Goal: Information Seeking & Learning: Learn about a topic

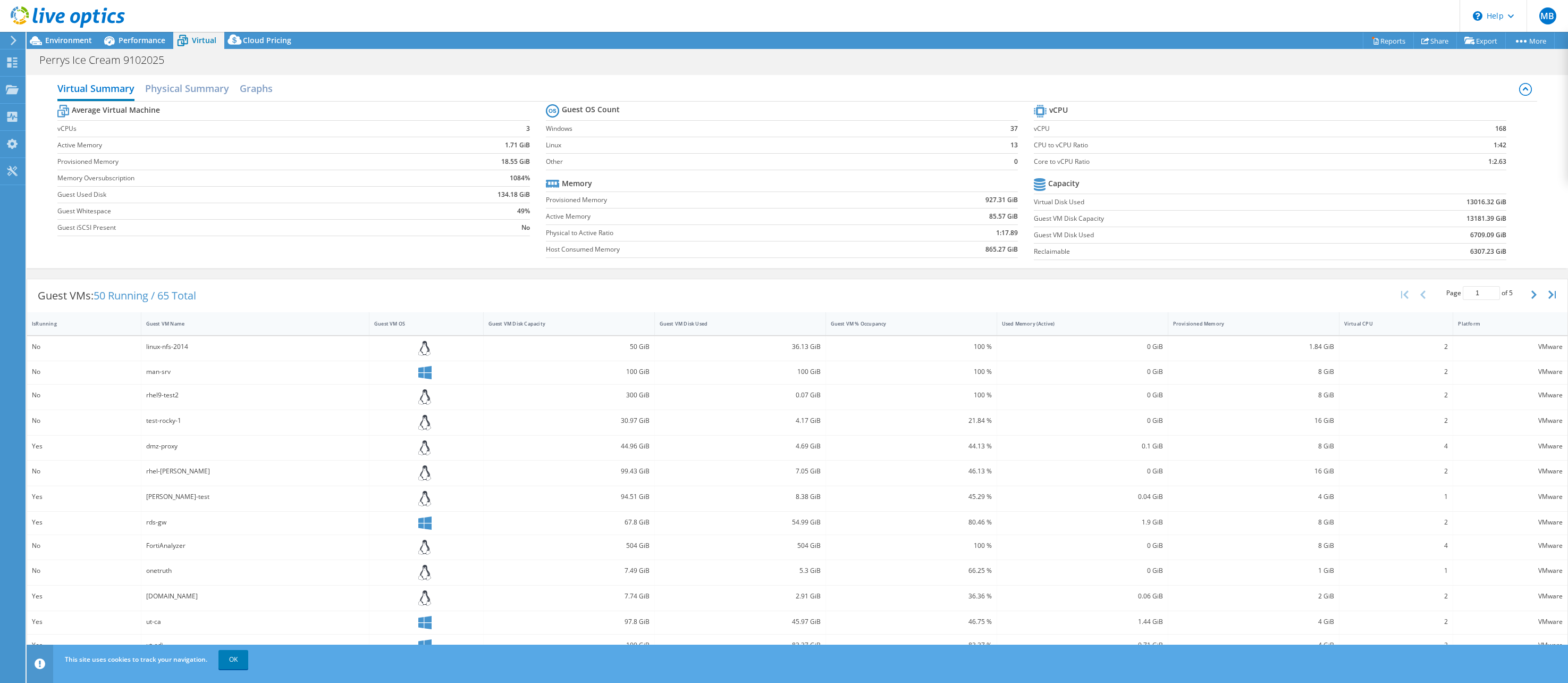
select select "USD"
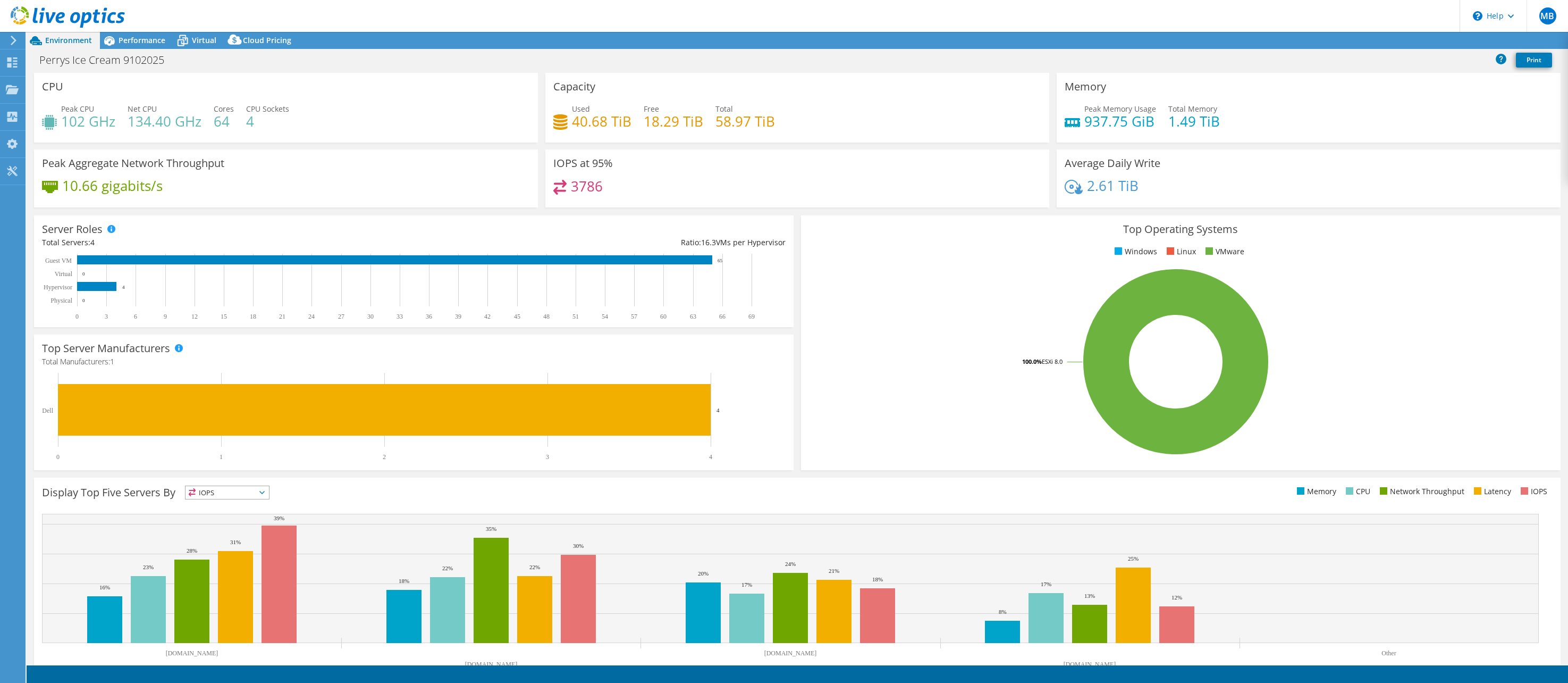
select select "USD"
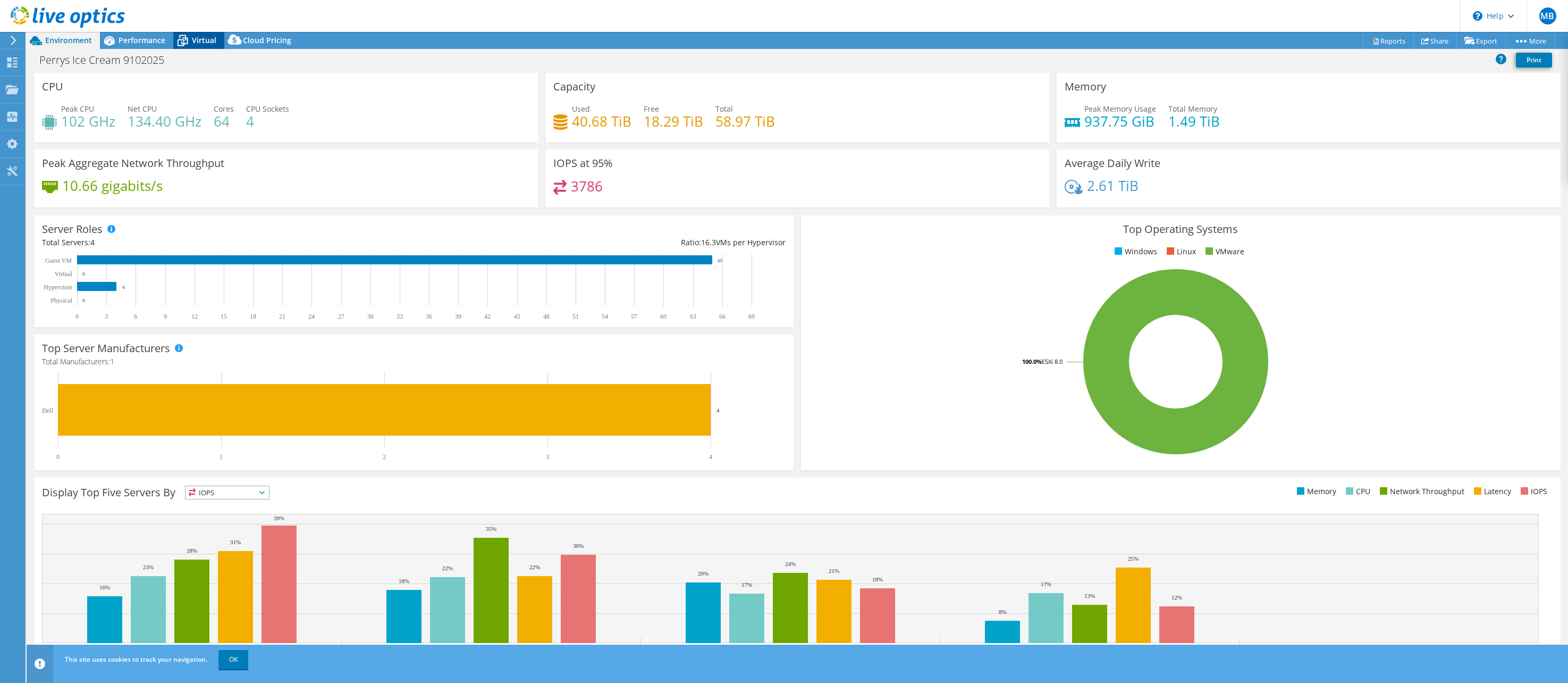
click at [191, 43] on icon at bounding box center [183, 40] width 18 height 18
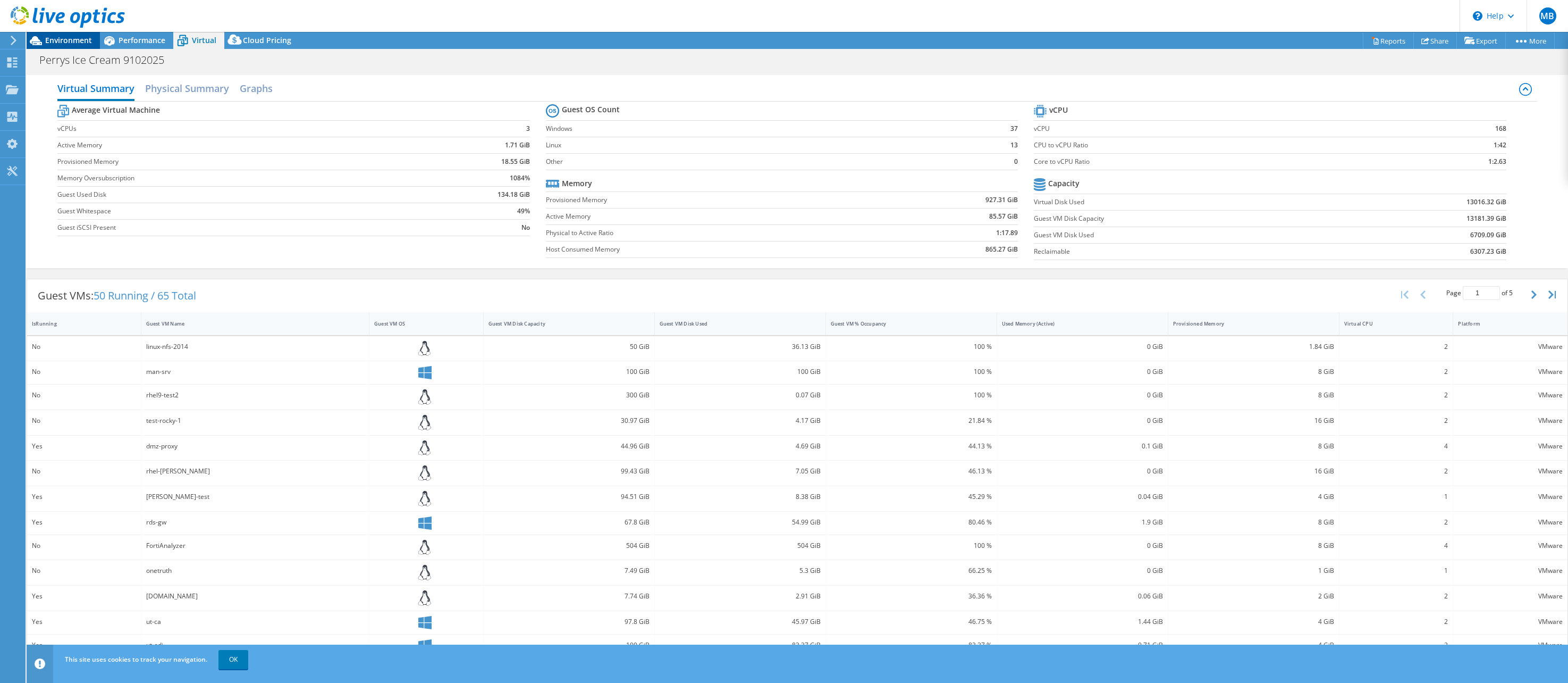
click at [67, 43] on span "Environment" at bounding box center [69, 40] width 47 height 10
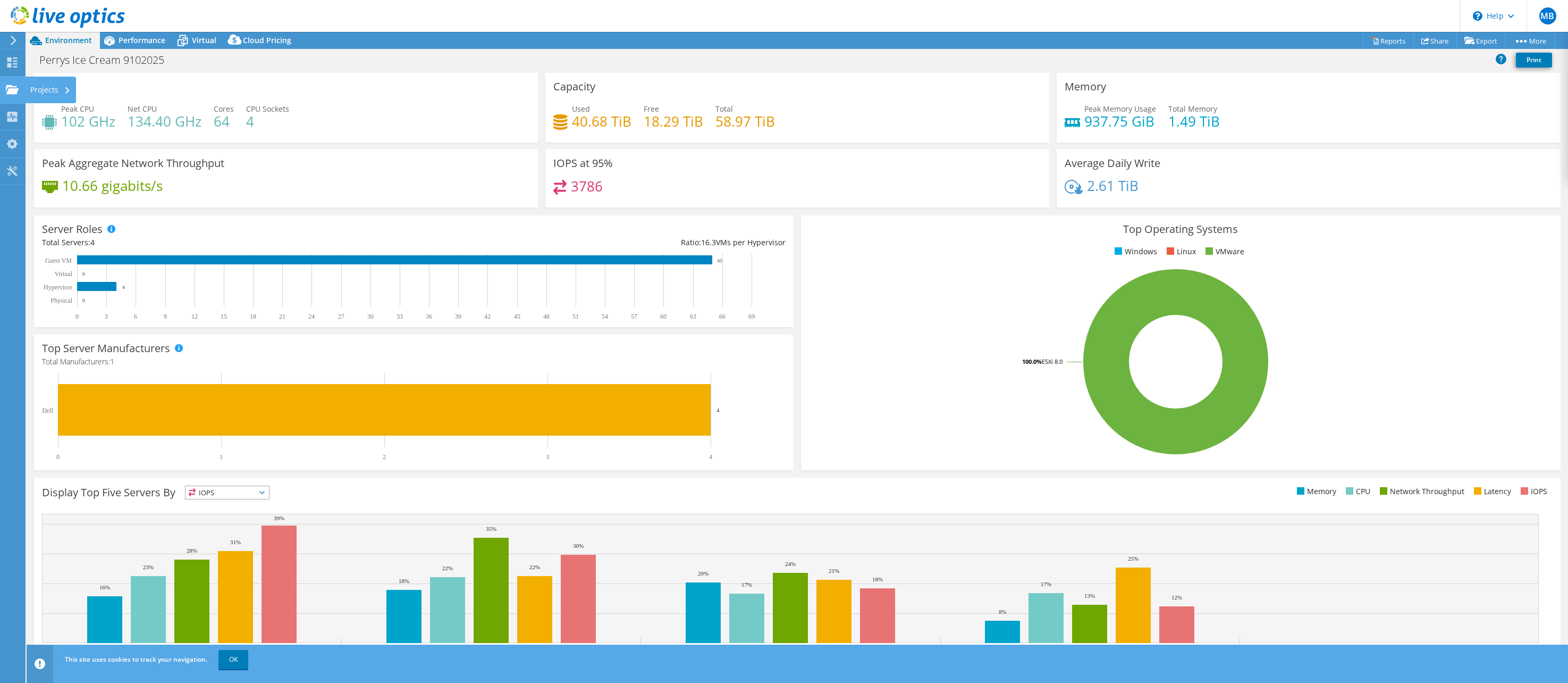
click at [14, 88] on icon at bounding box center [12, 89] width 13 height 10
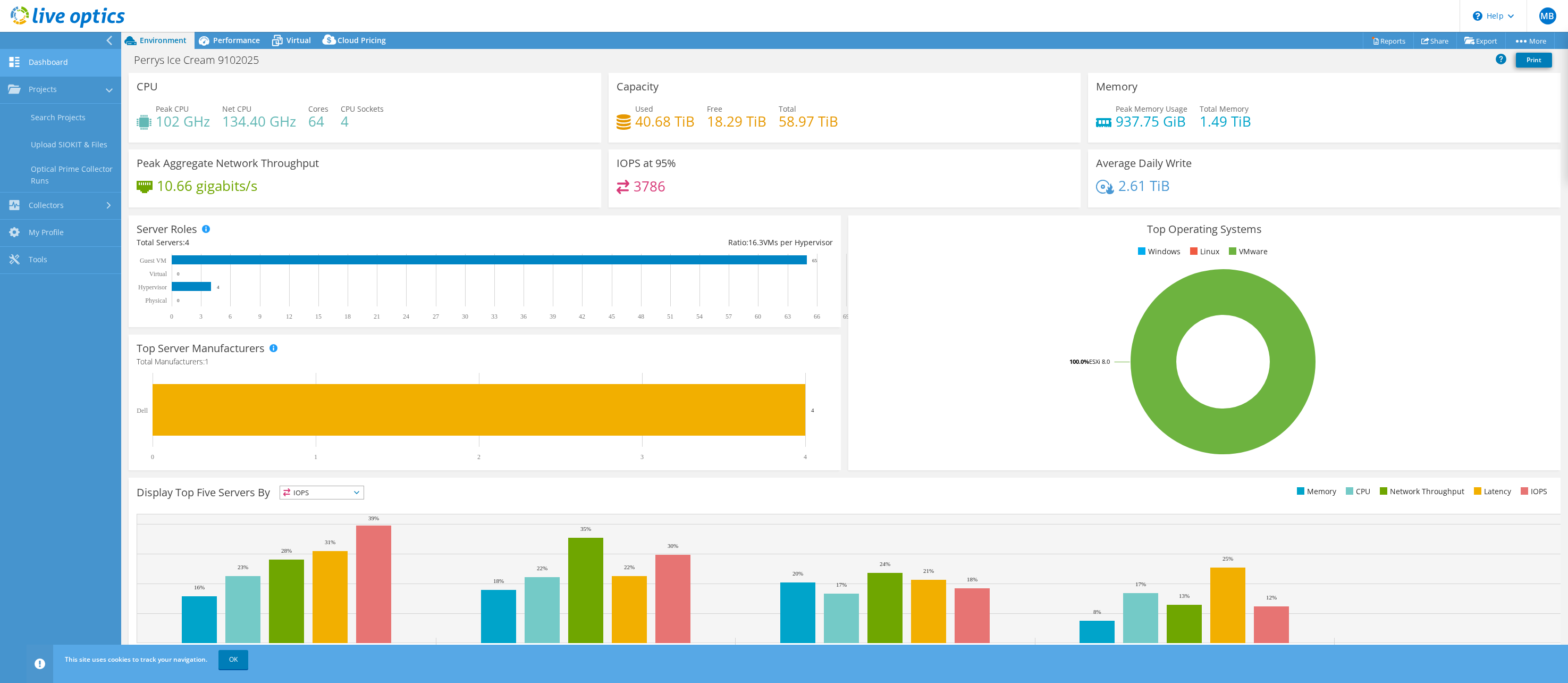
click at [63, 69] on link "Dashboard" at bounding box center [60, 63] width 121 height 27
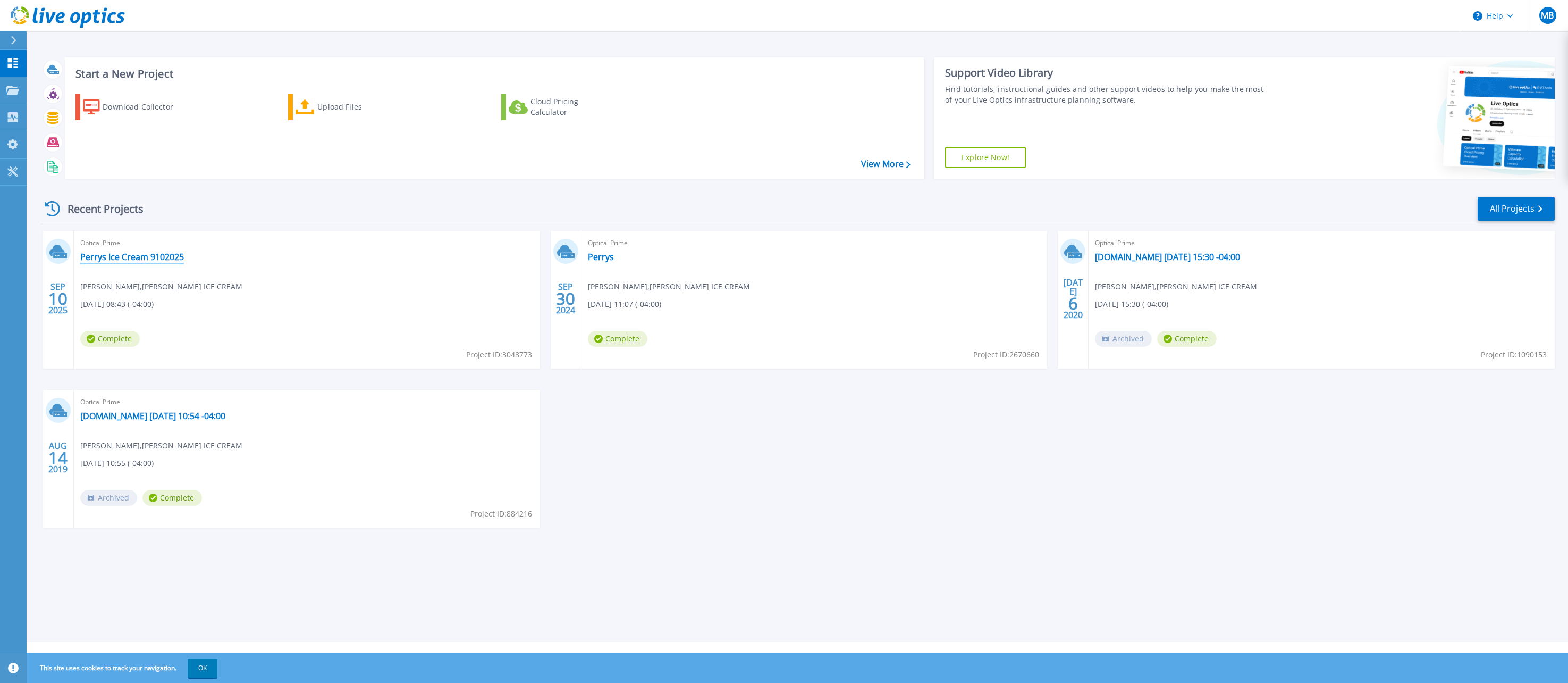
click at [101, 257] on link "Perrys Ice Cream 9102025" at bounding box center [132, 256] width 103 height 11
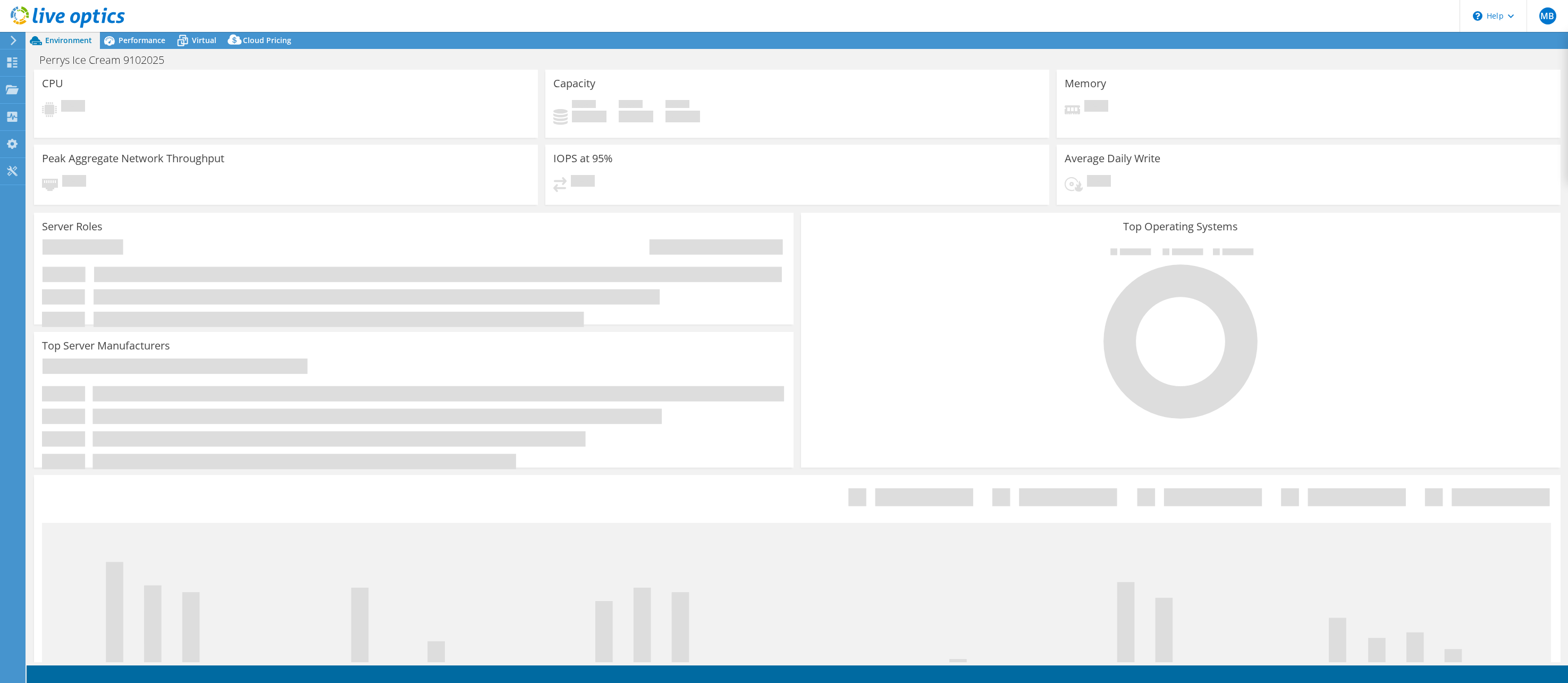
select select "USD"
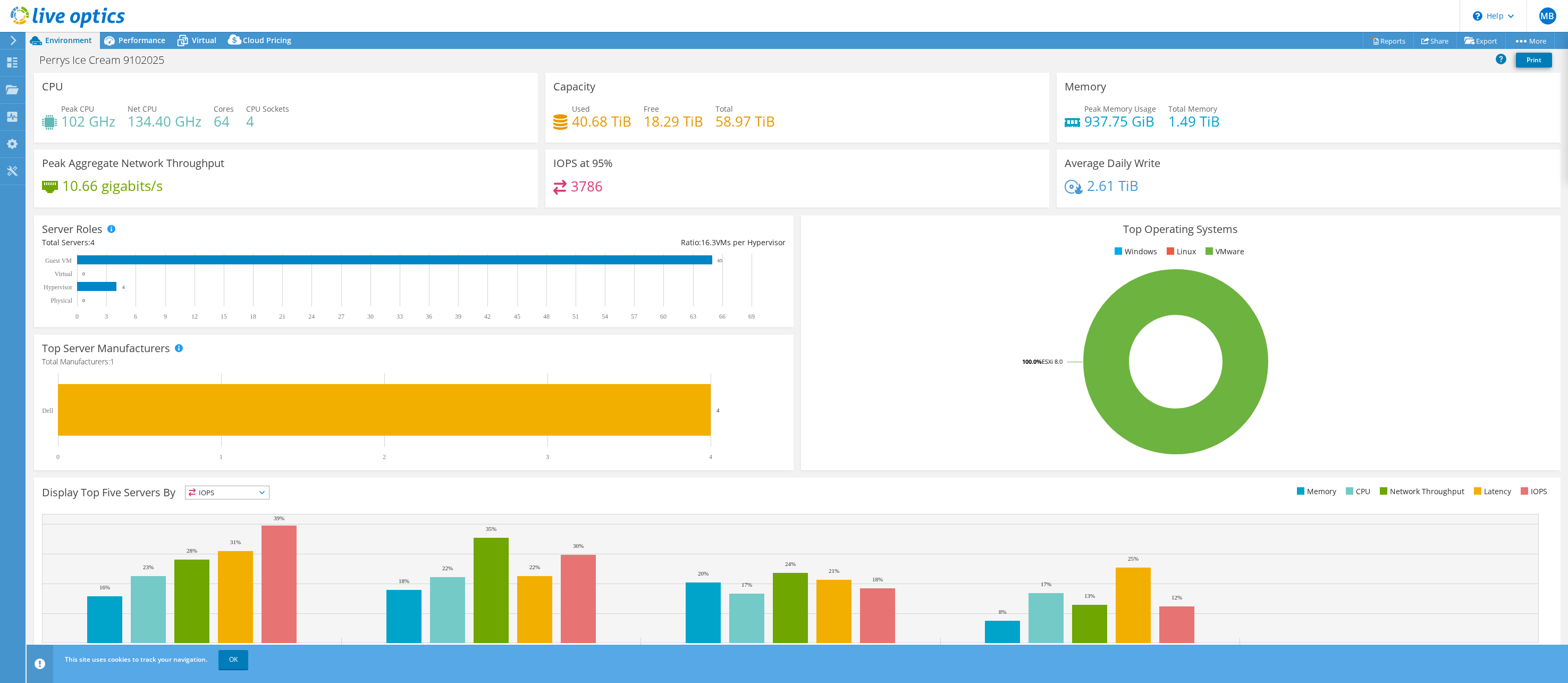
click at [553, 18] on header "MB End User Matthew Bartz matthew.bartz@perrysicecream.com PERRY'S ICE CREAM My…" at bounding box center [784, 16] width 1568 height 32
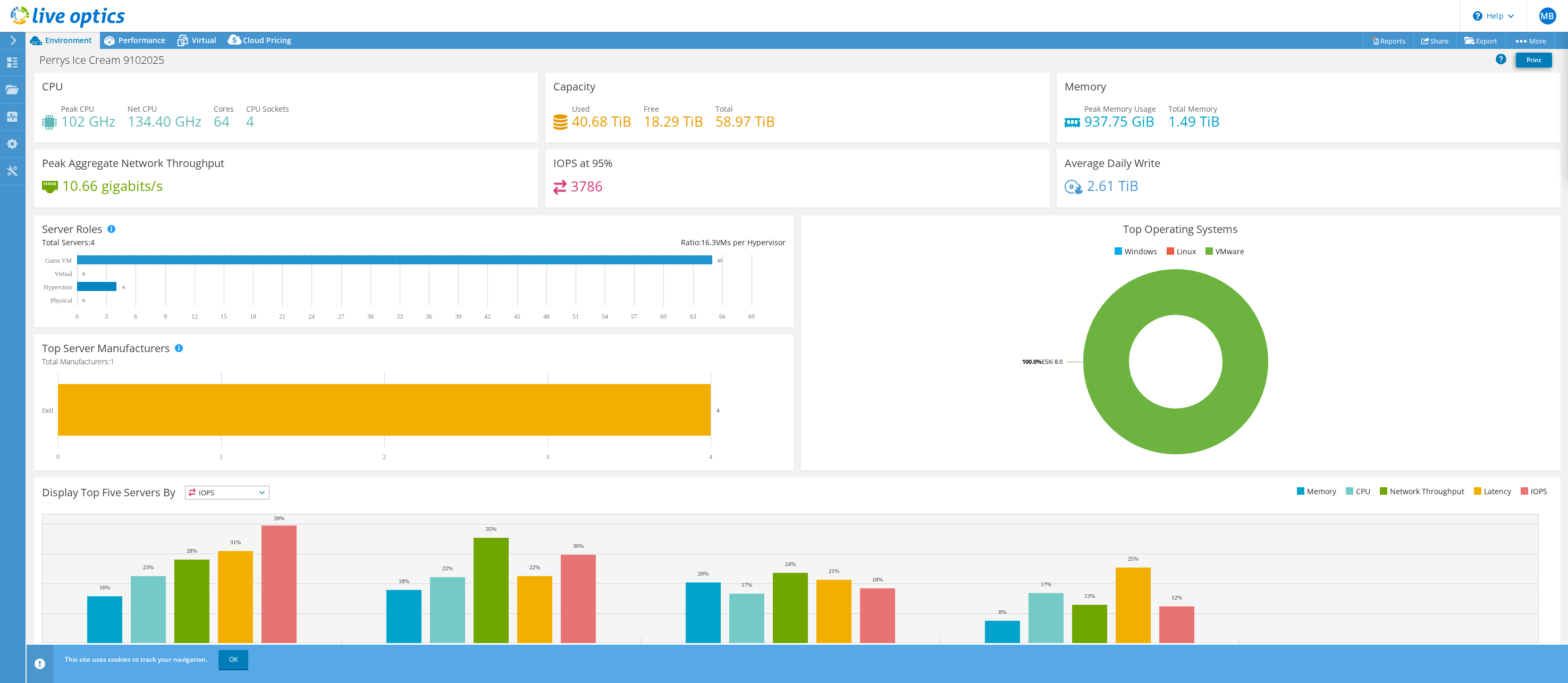
click at [420, 266] on rect at bounding box center [409, 287] width 734 height 67
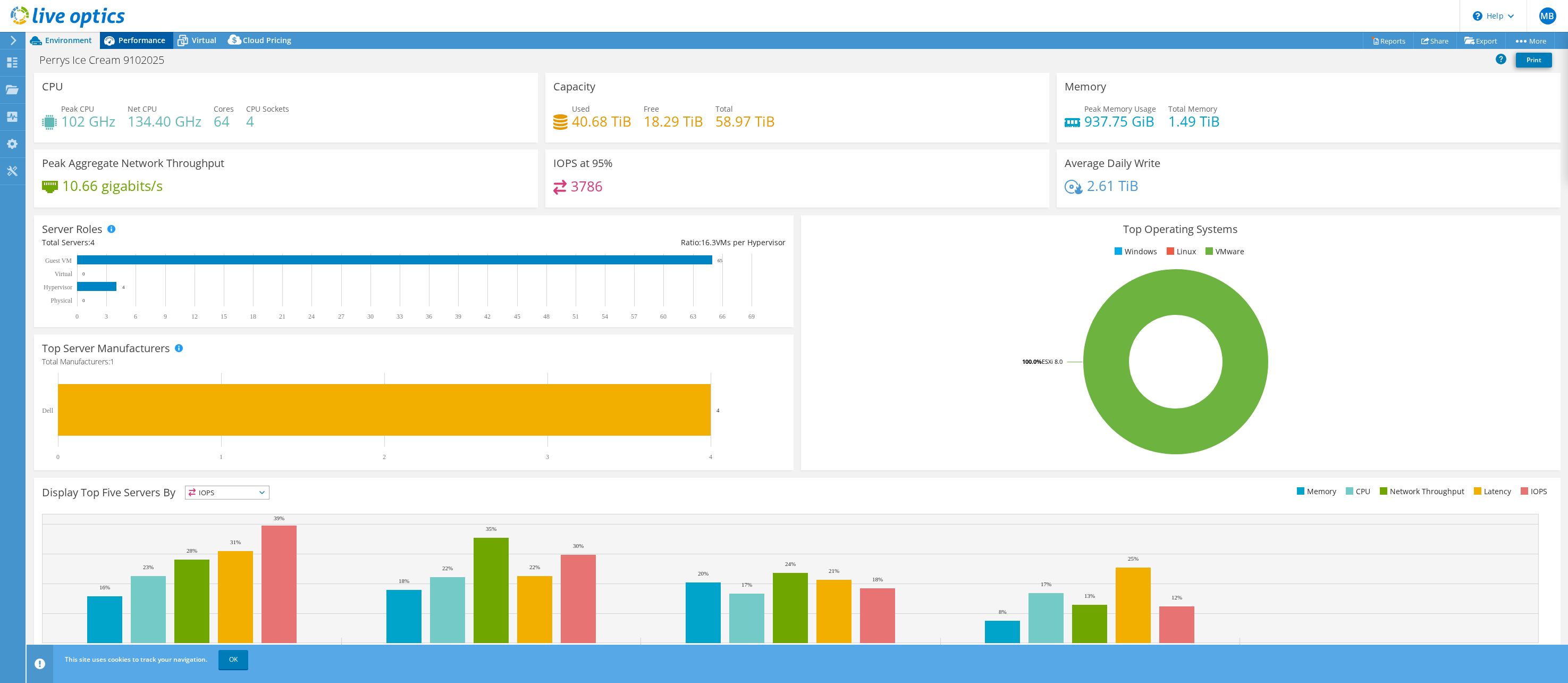
click at [120, 39] on span "Performance" at bounding box center [142, 40] width 47 height 10
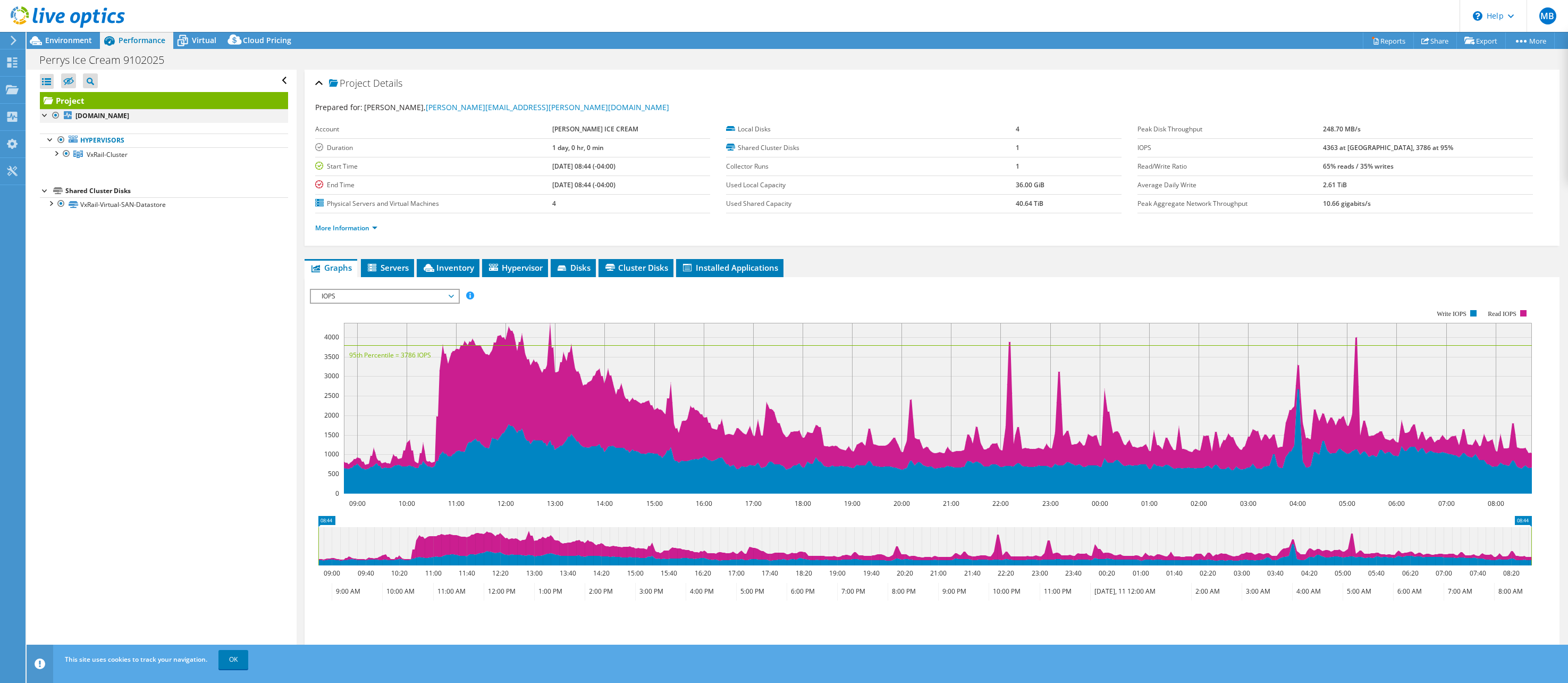
click at [43, 116] on div at bounding box center [45, 114] width 11 height 11
click at [96, 157] on span "VxRail-Cluster" at bounding box center [107, 154] width 41 height 9
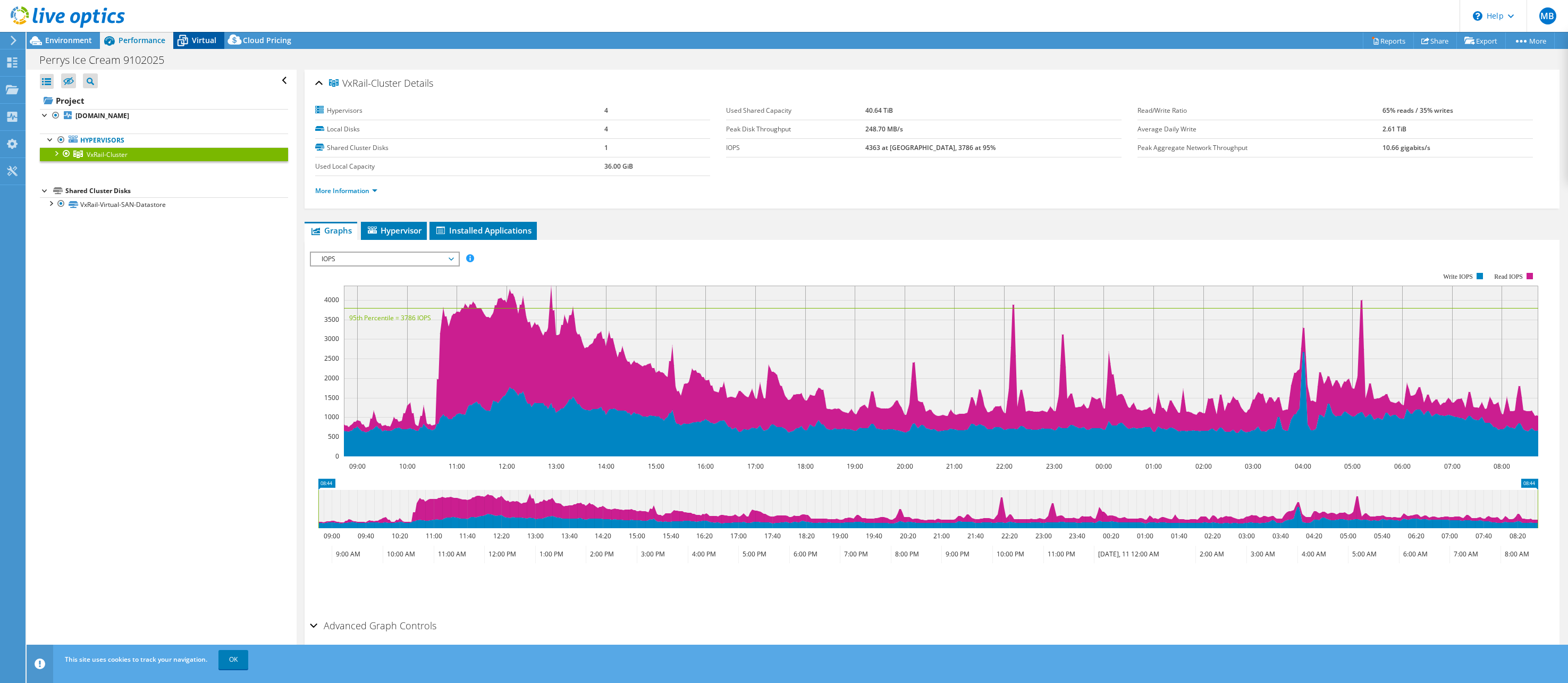
click at [198, 42] on span "Virtual" at bounding box center [204, 40] width 25 height 10
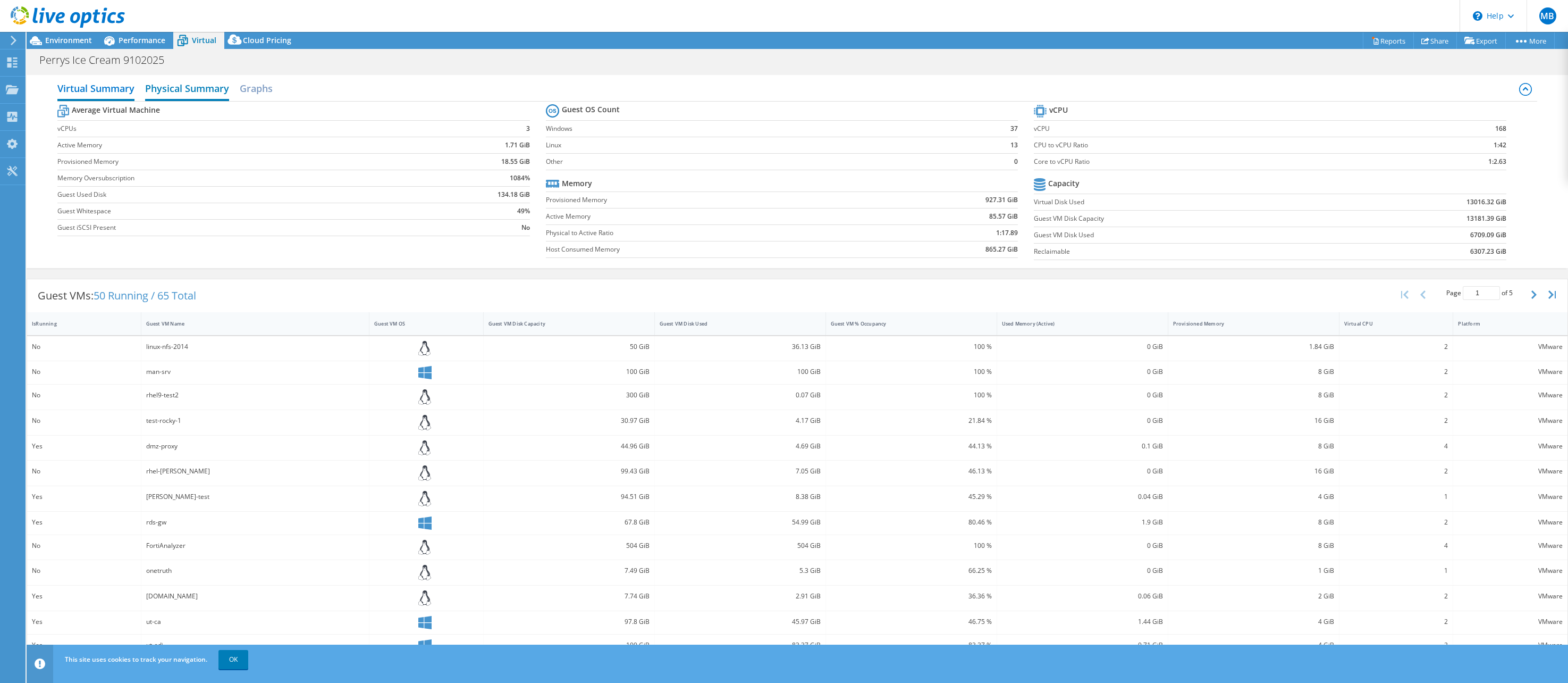
click at [178, 89] on h2 "Physical Summary" at bounding box center [187, 89] width 84 height 23
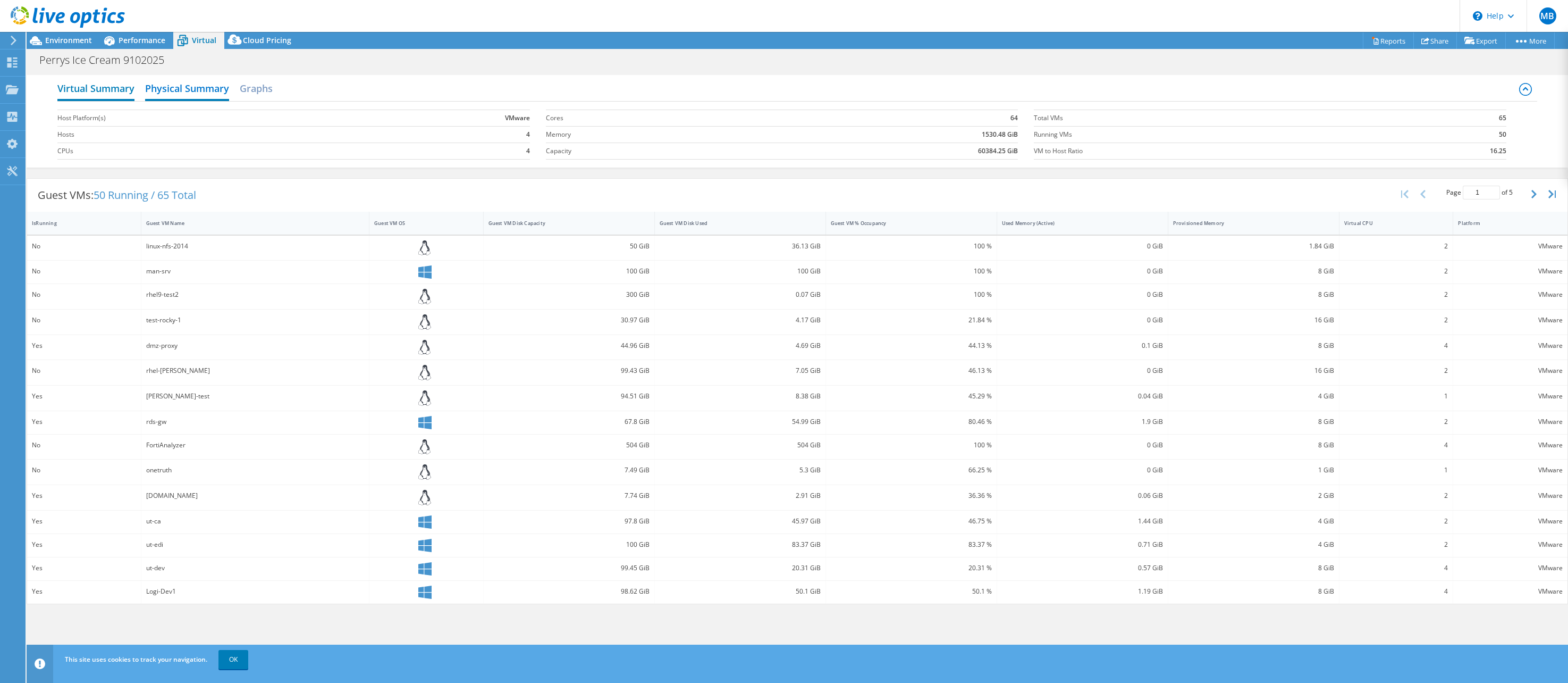
click at [103, 86] on h2 "Virtual Summary" at bounding box center [96, 89] width 77 height 23
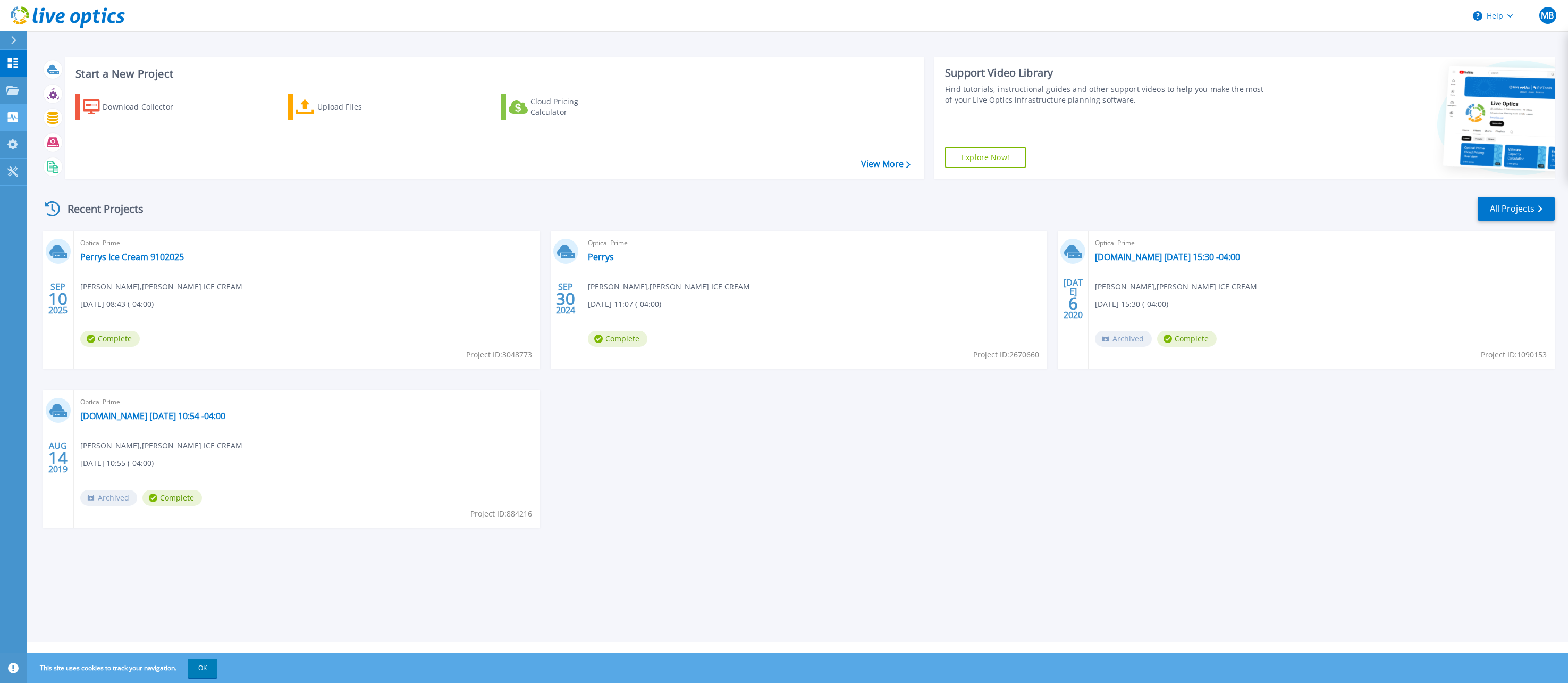
click at [12, 122] on icon at bounding box center [13, 117] width 10 height 10
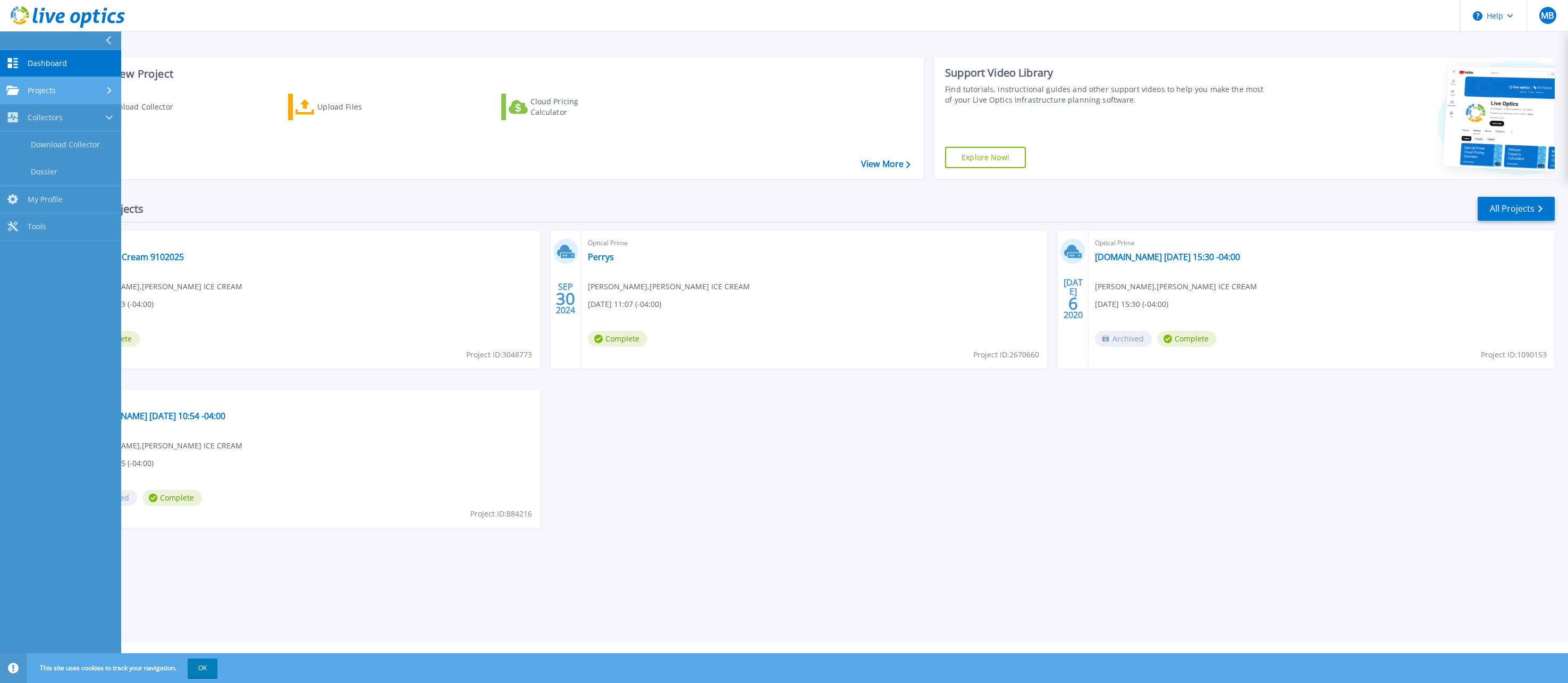
click at [48, 88] on span "Projects" at bounding box center [42, 91] width 28 height 10
click at [49, 64] on span "Dashboard" at bounding box center [47, 64] width 40 height 10
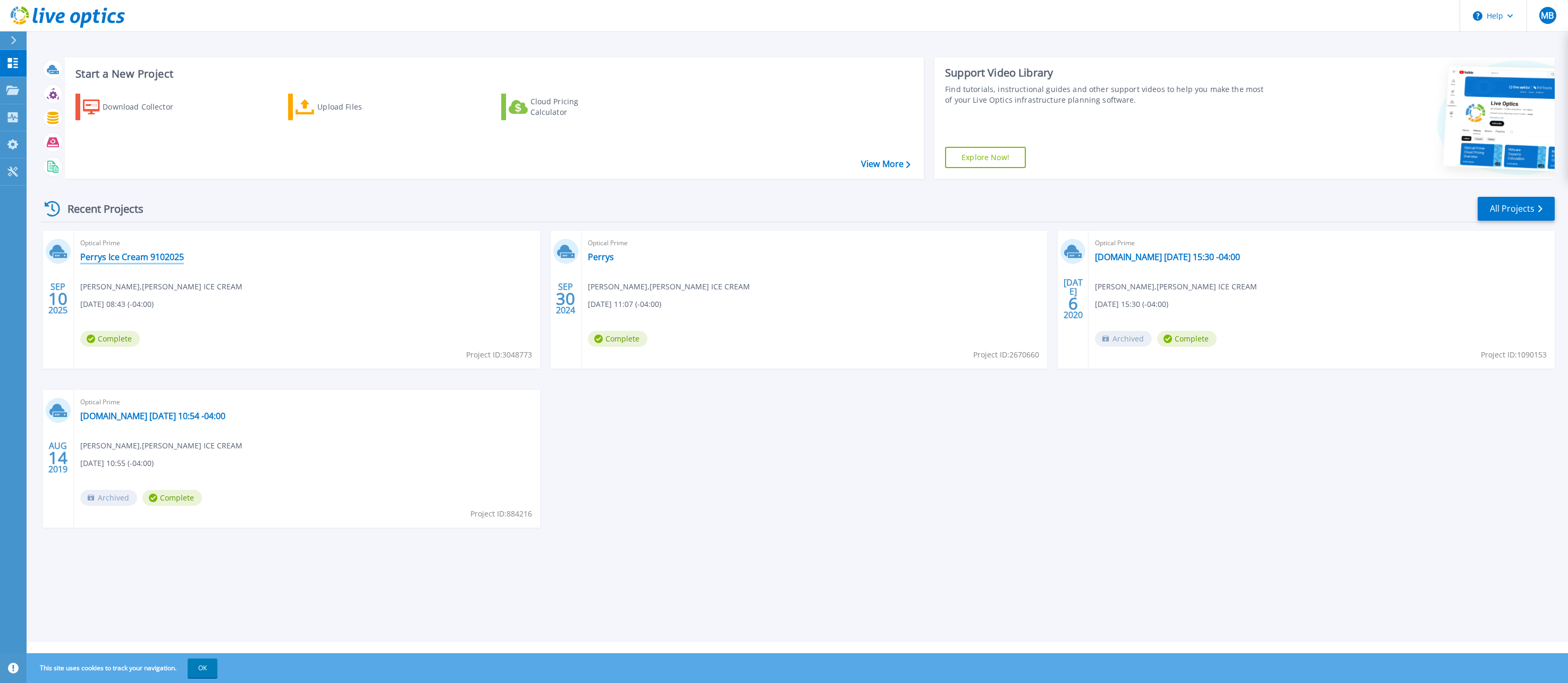
click at [130, 254] on link "Perrys Ice Cream 9102025" at bounding box center [132, 256] width 103 height 11
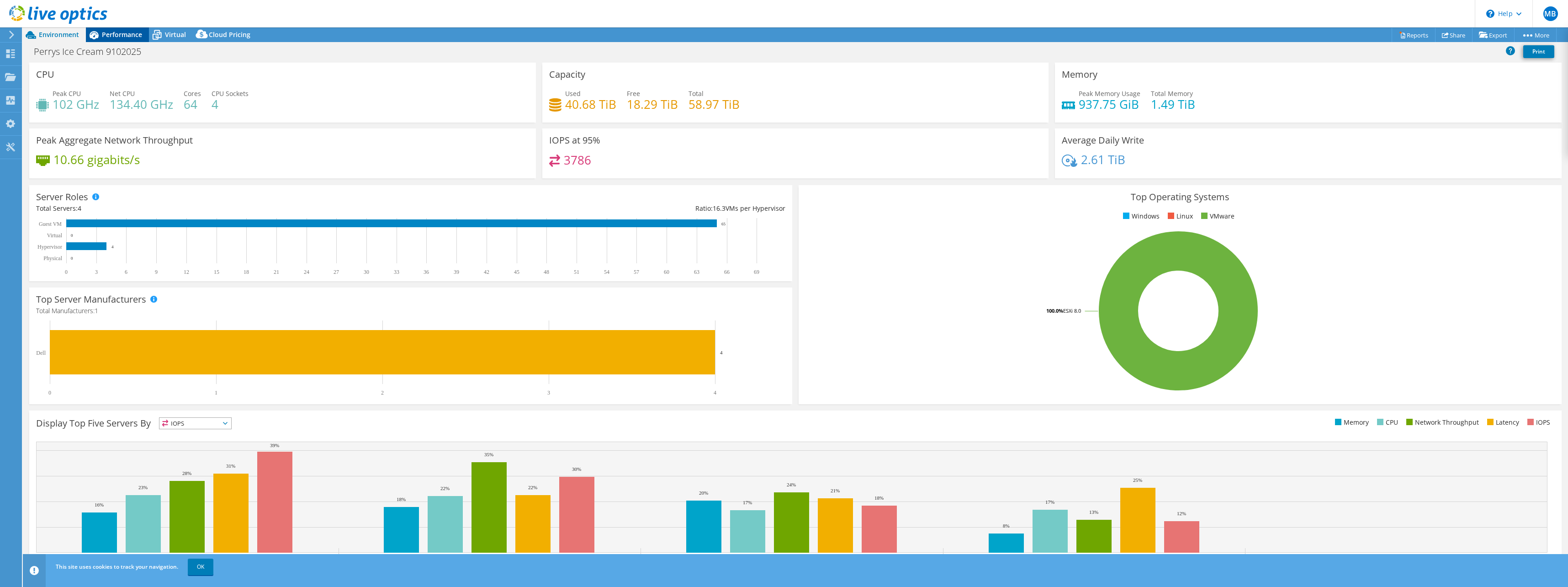
click at [113, 30] on span "Performance" at bounding box center [122, 35] width 40 height 9
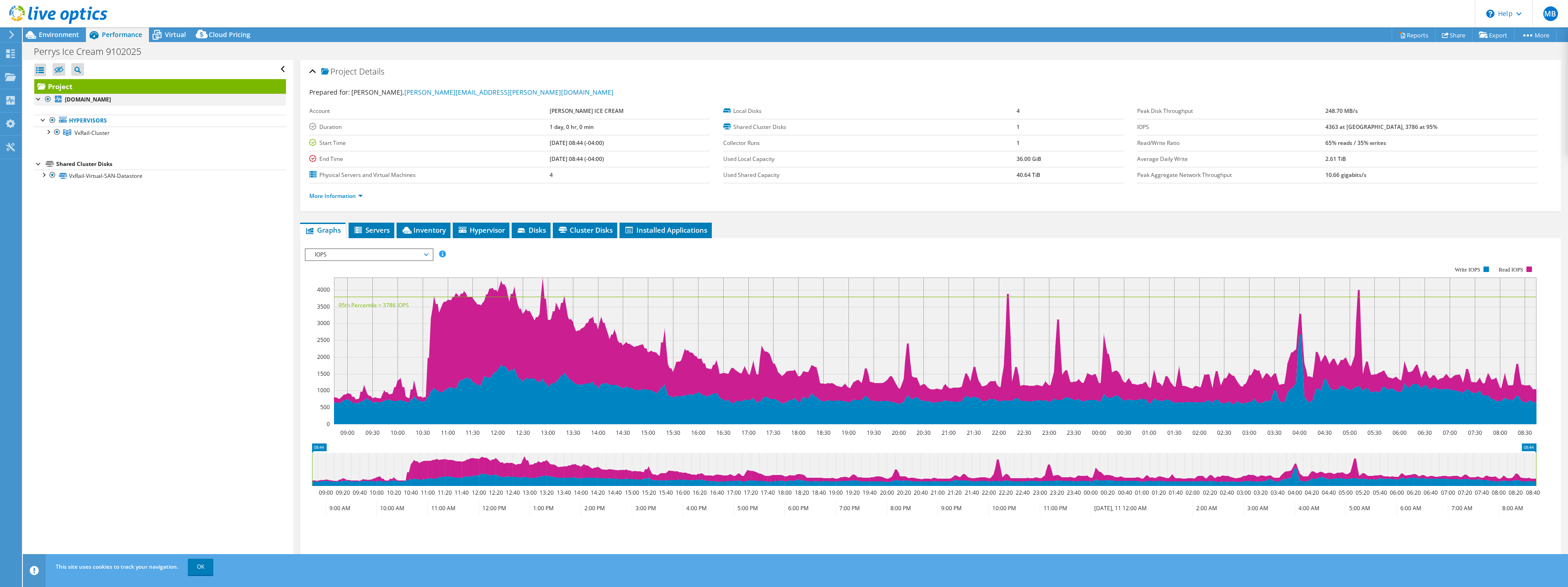
click at [38, 98] on div at bounding box center [38, 98] width 9 height 9
click at [376, 234] on span "Servers" at bounding box center [371, 230] width 37 height 9
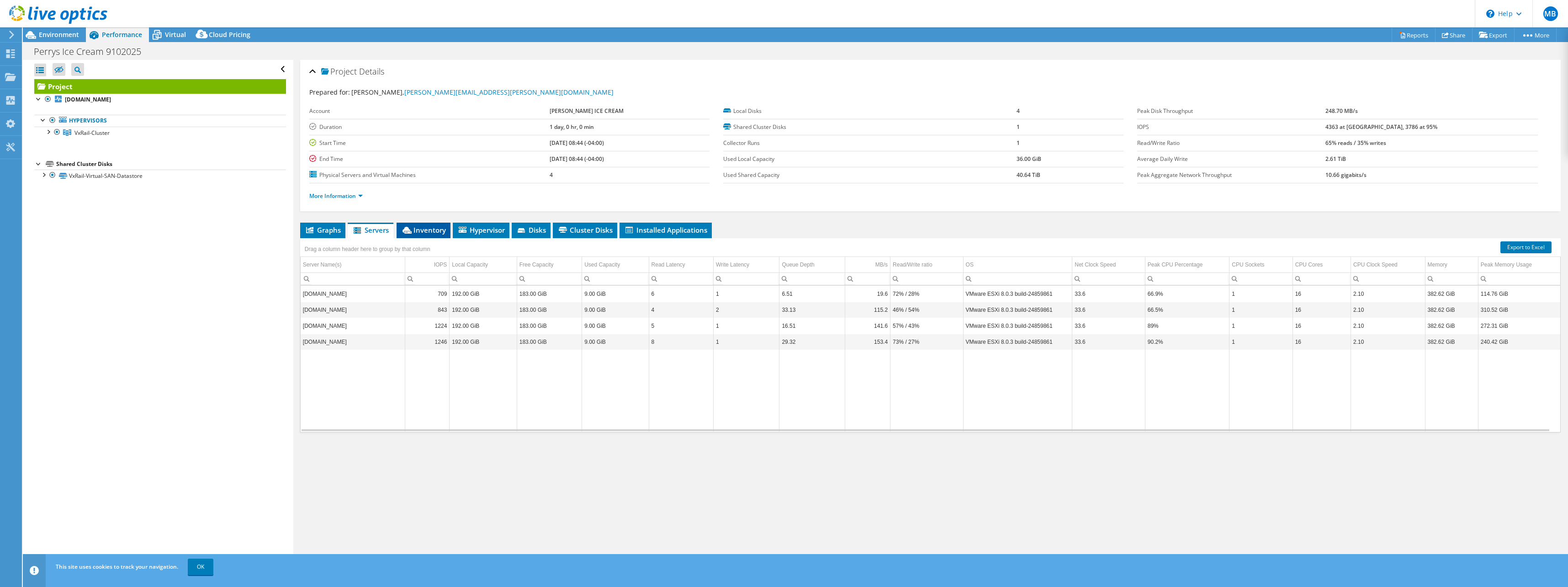
click at [424, 227] on span "Inventory" at bounding box center [424, 230] width 45 height 9
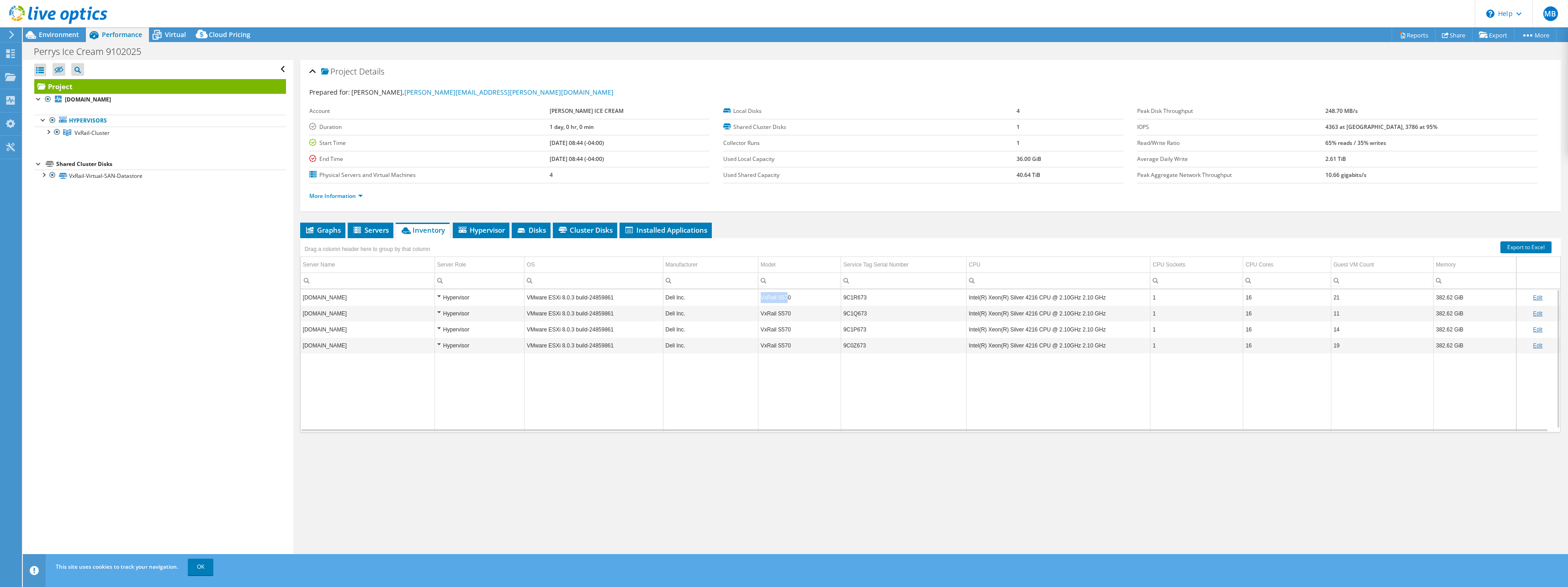
drag, startPoint x: 785, startPoint y: 299, endPoint x: 745, endPoint y: 301, distance: 40.0
click at [745, 301] on tr "[DOMAIN_NAME] Hypervisor VMware ESXi 8.0.3 build-24859861 Dell Inc. VxRail S570…" at bounding box center [930, 297] width 1259 height 16
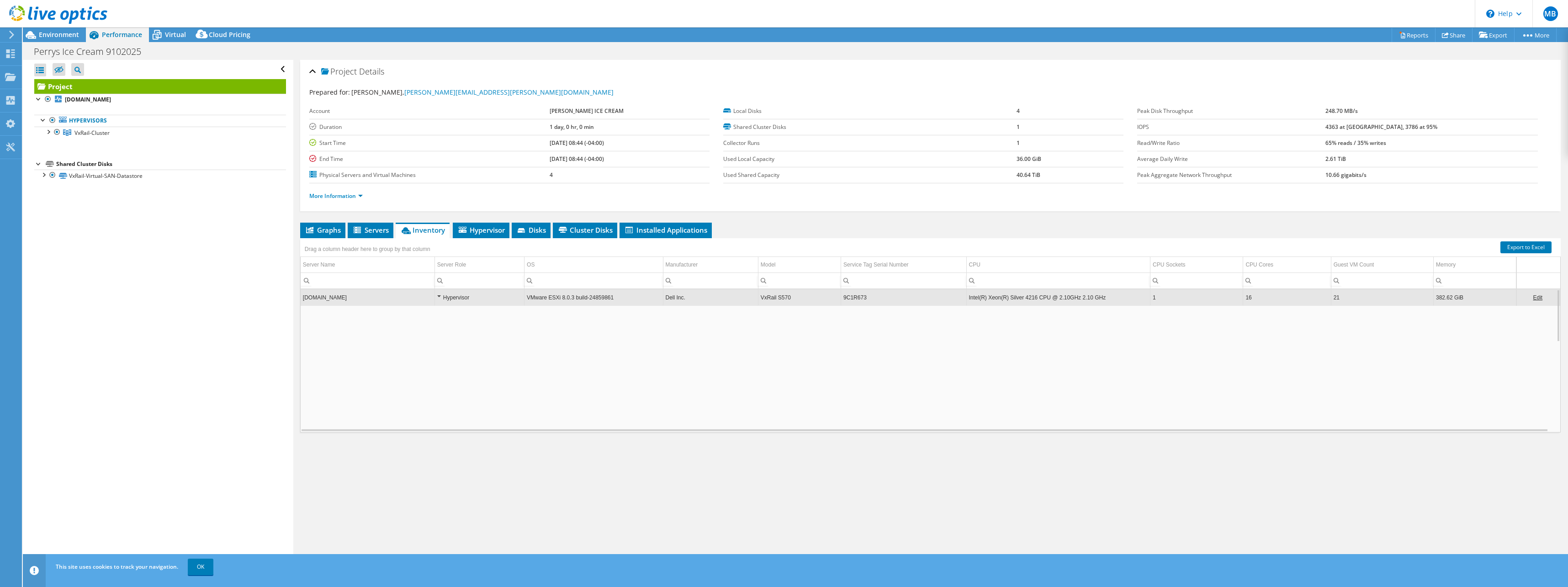
click at [791, 298] on td "VxRail S570" at bounding box center [799, 297] width 83 height 16
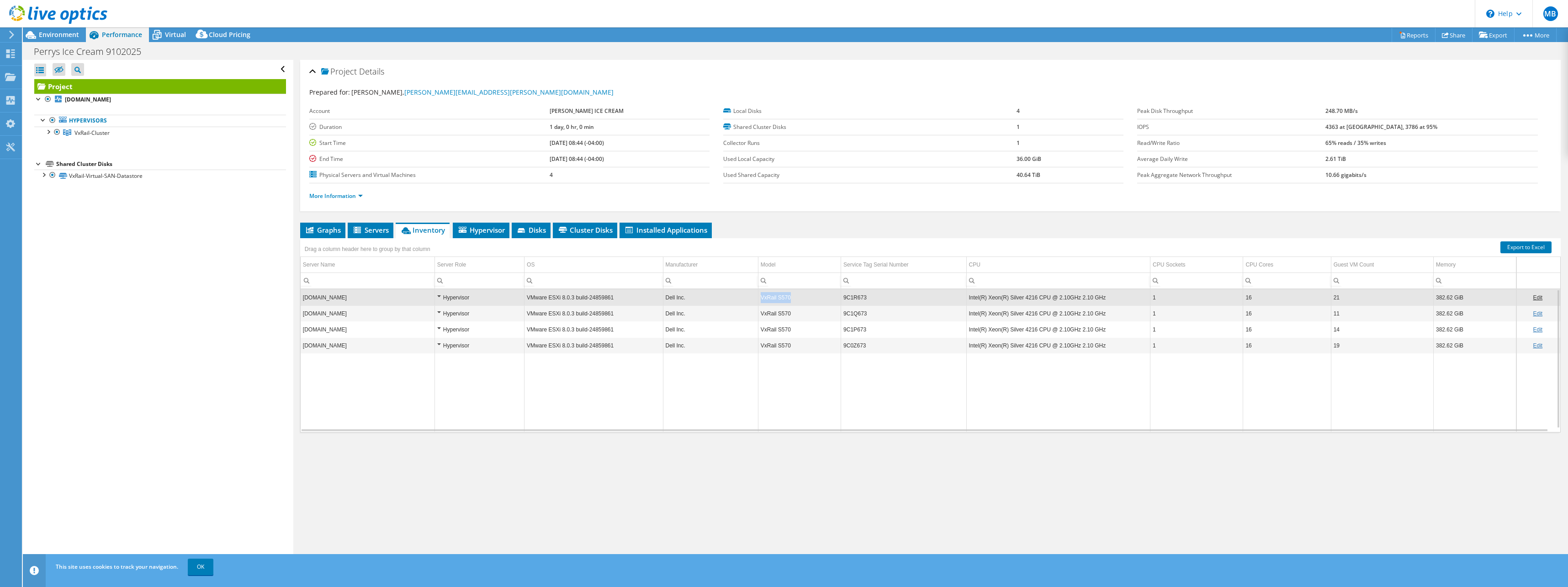
drag, startPoint x: 791, startPoint y: 298, endPoint x: 761, endPoint y: 298, distance: 30.0
click at [761, 298] on td "VxRail S570" at bounding box center [799, 297] width 83 height 16
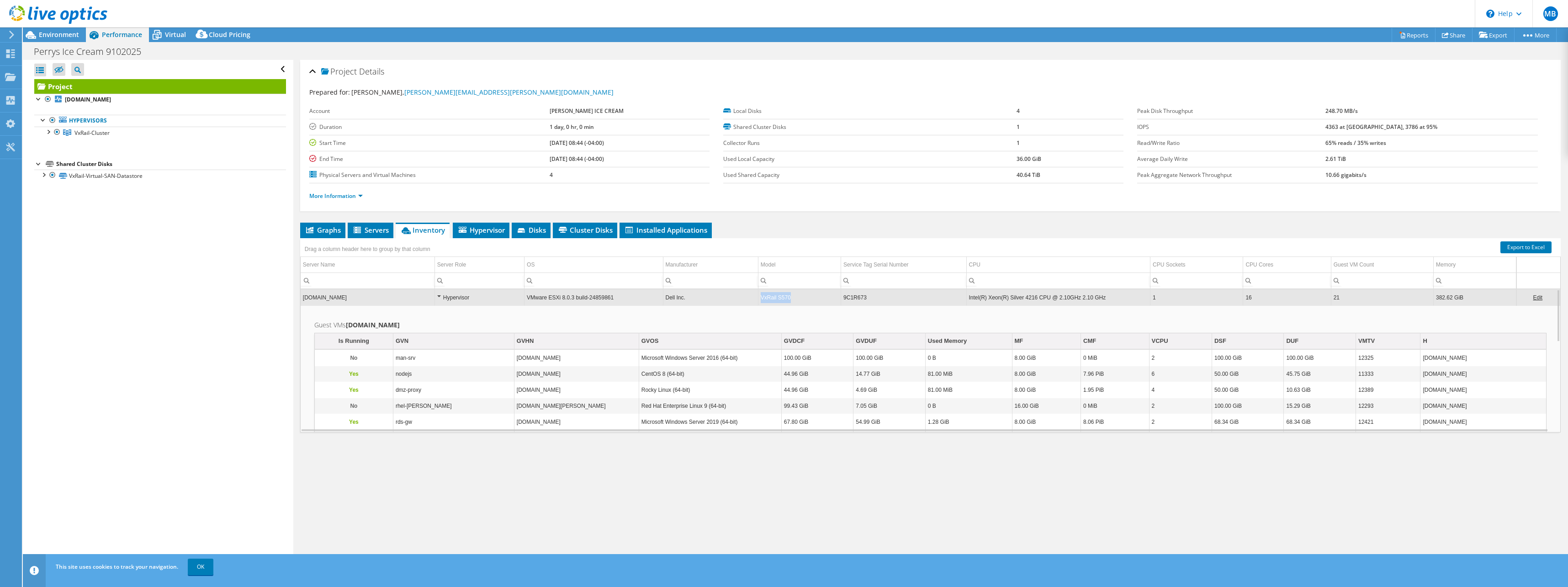
drag, startPoint x: 789, startPoint y: 298, endPoint x: 759, endPoint y: 299, distance: 30.0
click at [759, 299] on td "VxRail S570" at bounding box center [799, 297] width 83 height 16
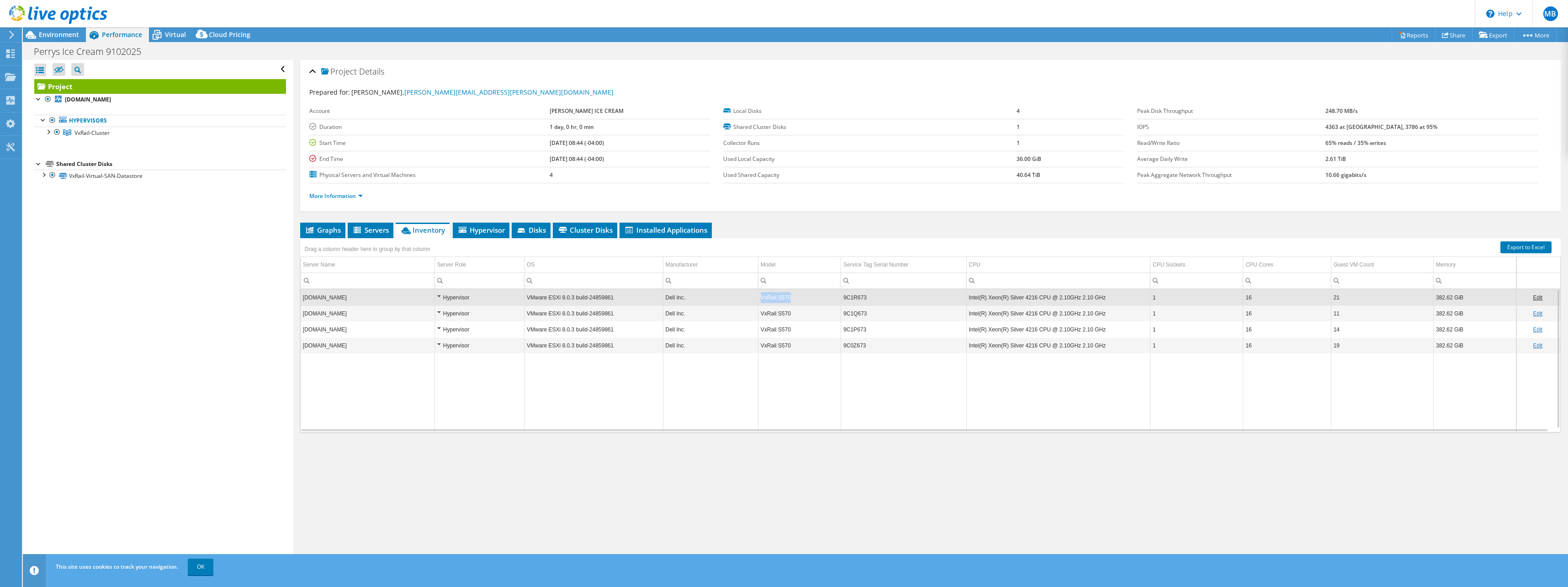
drag, startPoint x: 759, startPoint y: 299, endPoint x: 789, endPoint y: 298, distance: 30.0
click at [789, 298] on td "VxRail S570" at bounding box center [799, 297] width 83 height 16
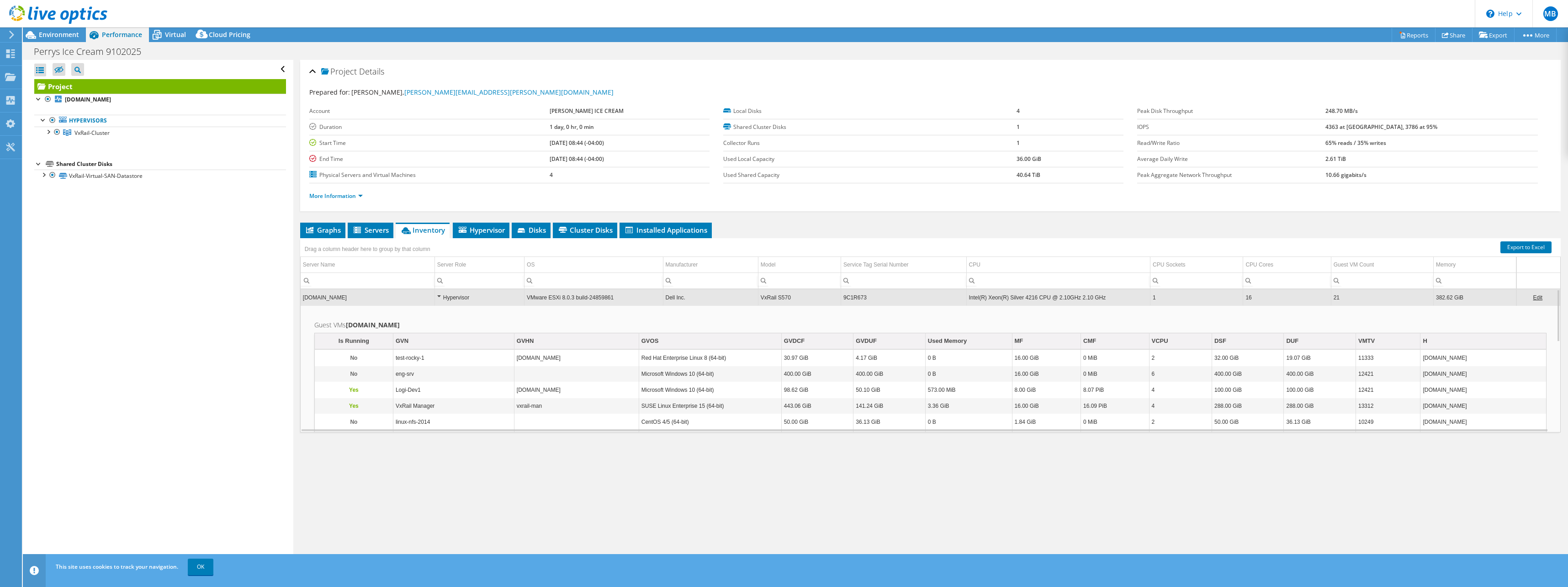
click at [789, 298] on td "VxRail S570" at bounding box center [799, 297] width 83 height 16
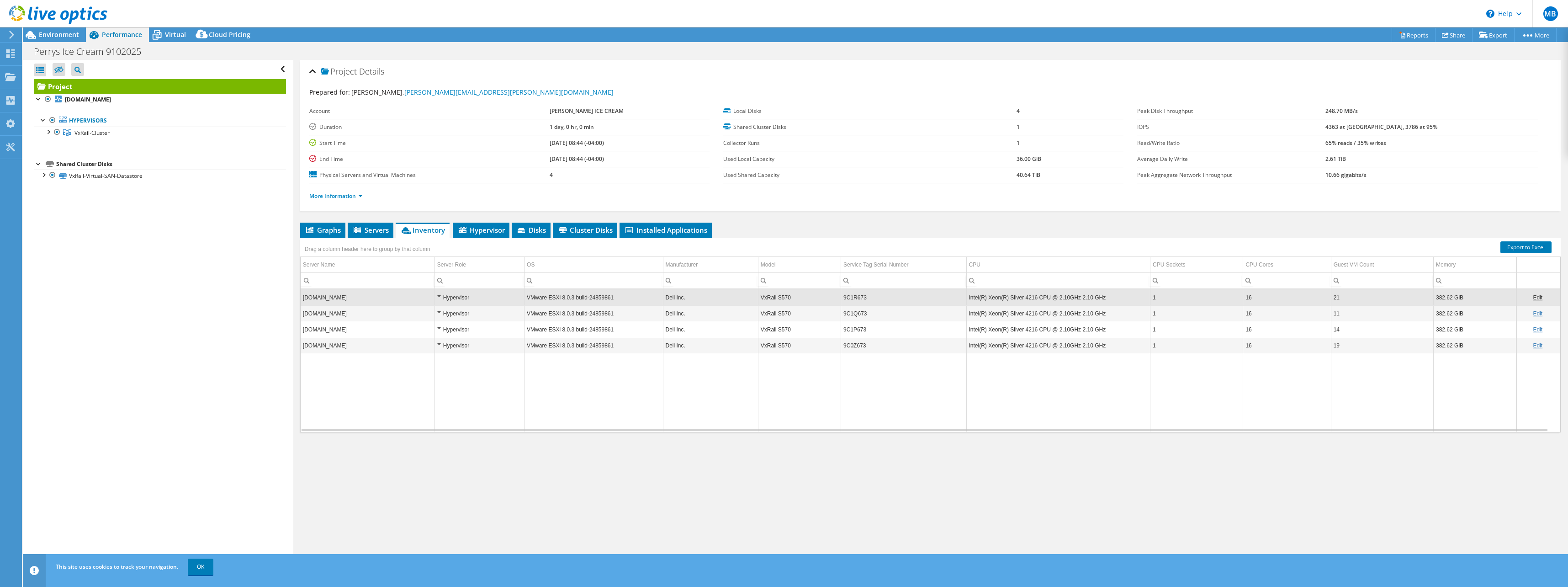
click at [789, 298] on td "VxRail S570" at bounding box center [799, 297] width 83 height 16
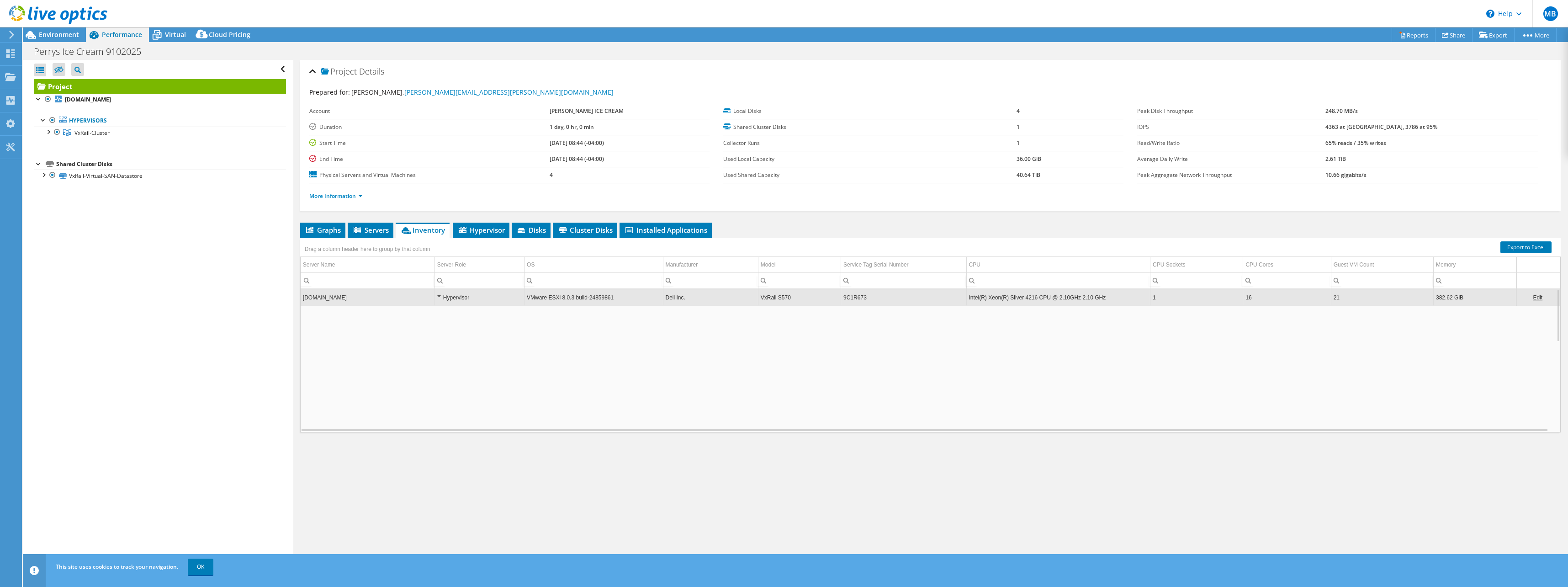
click at [779, 300] on td "VxRail S570" at bounding box center [799, 297] width 83 height 16
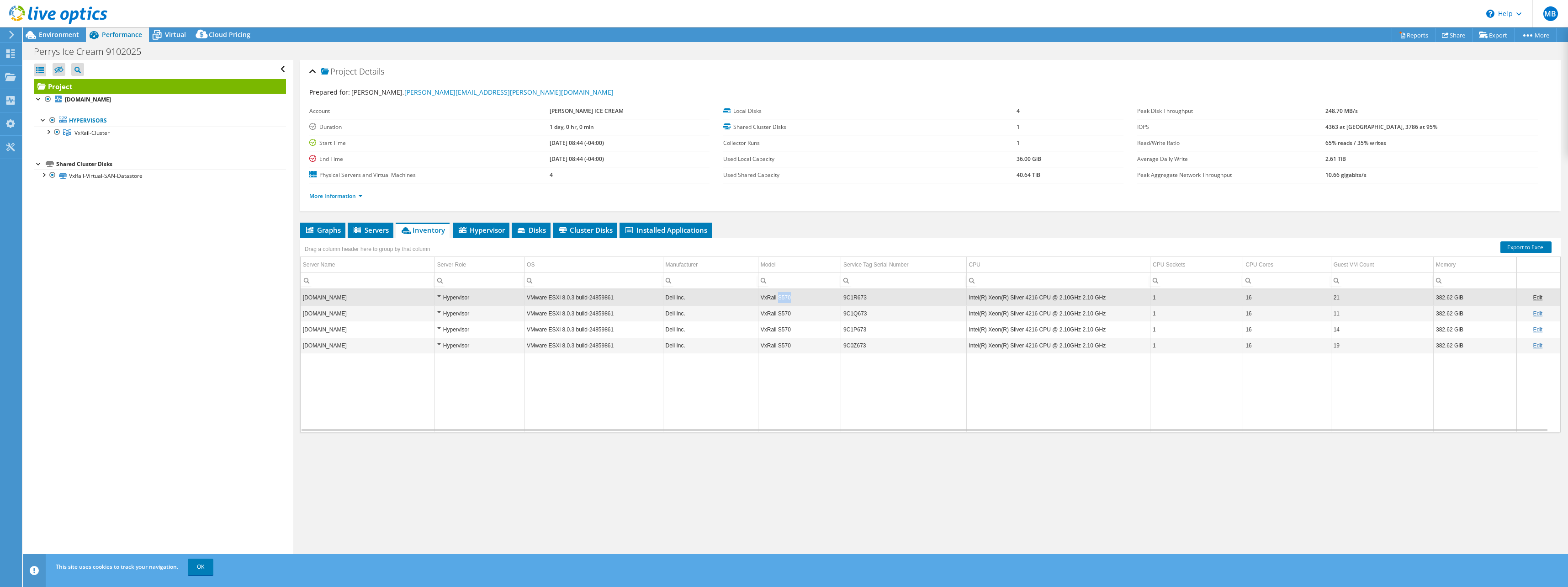
click at [779, 300] on td "VxRail S570" at bounding box center [799, 297] width 83 height 16
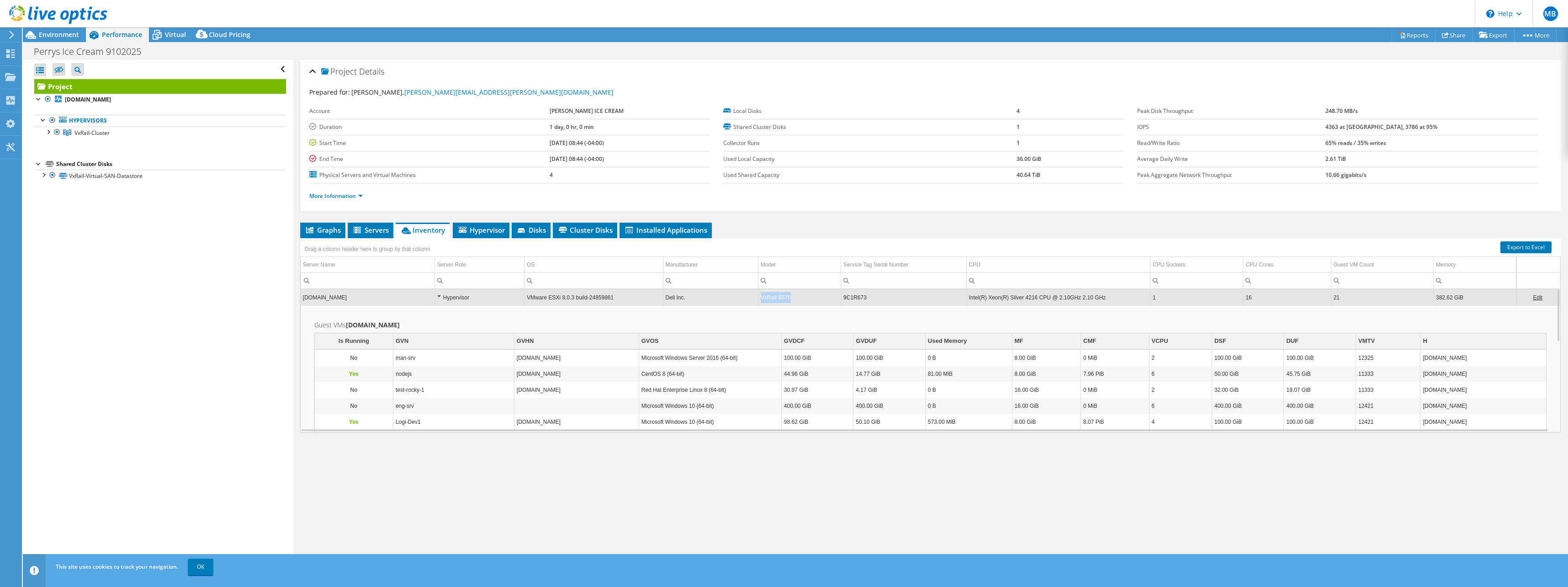
click at [779, 300] on td "VxRail S570" at bounding box center [799, 297] width 83 height 16
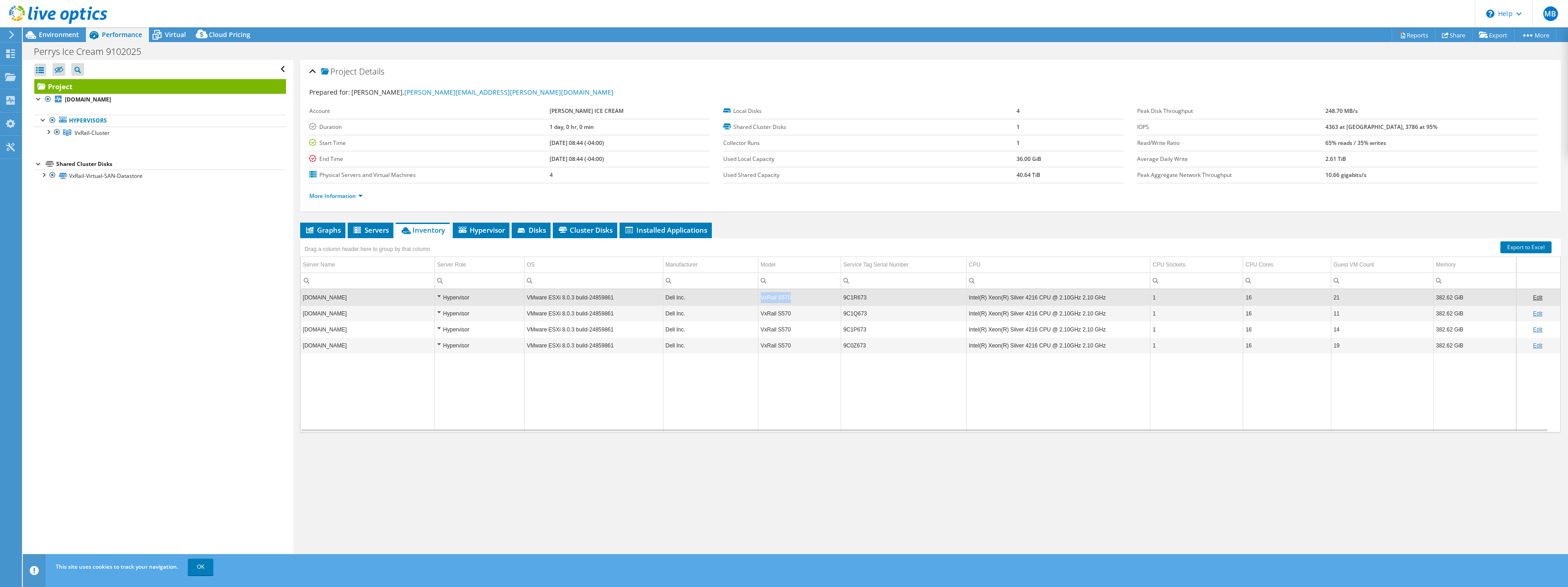
click at [779, 300] on td "VxRail S570" at bounding box center [799, 297] width 83 height 16
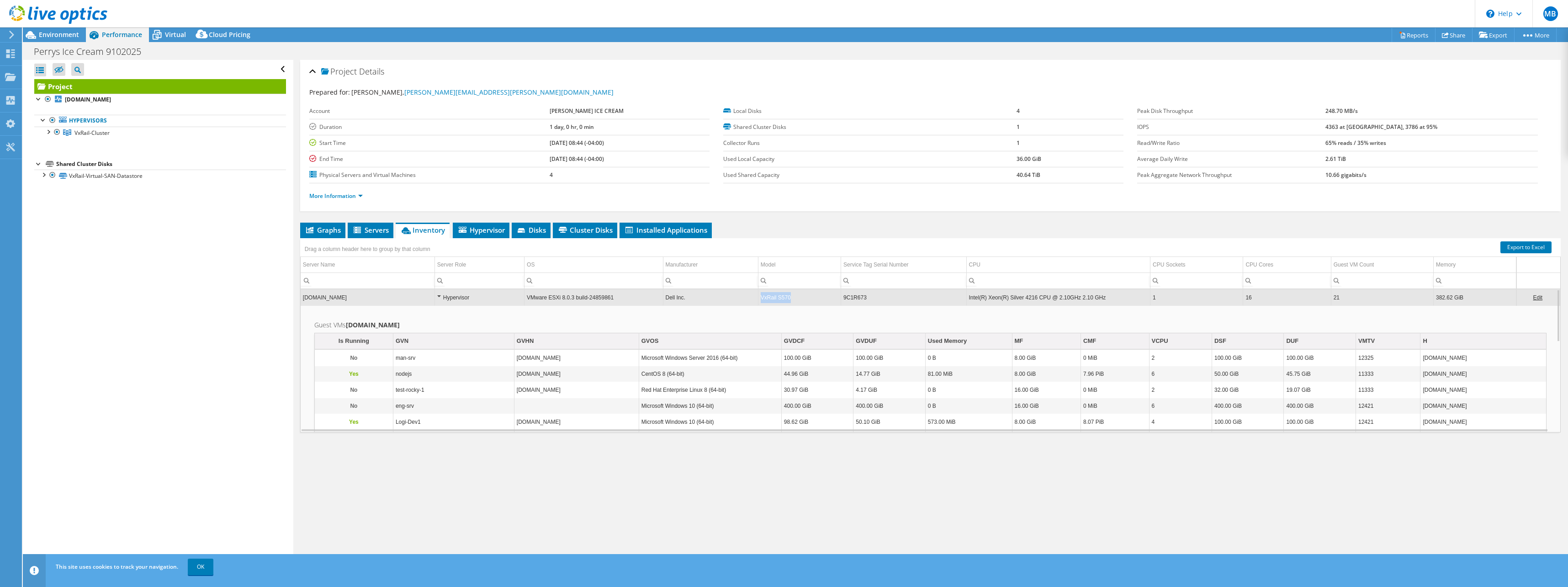
click at [779, 300] on td "VxRail S570" at bounding box center [799, 297] width 83 height 16
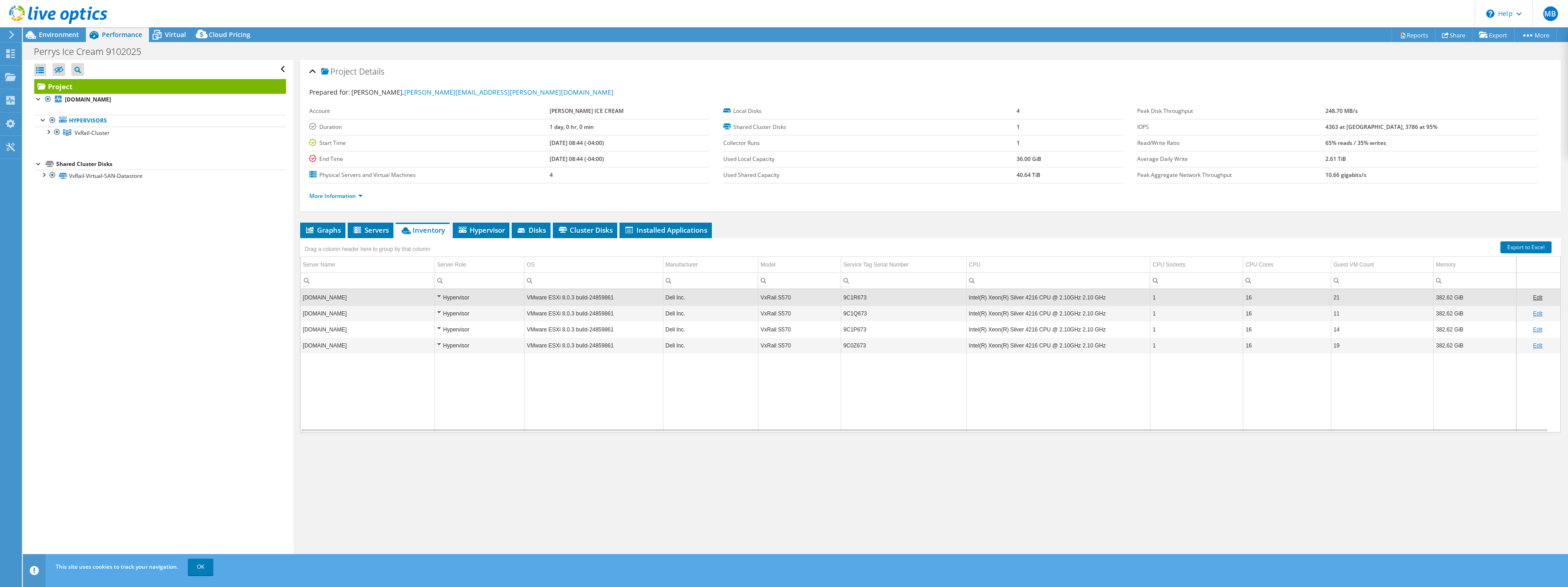
click at [772, 312] on td "VxRail S570" at bounding box center [799, 313] width 83 height 16
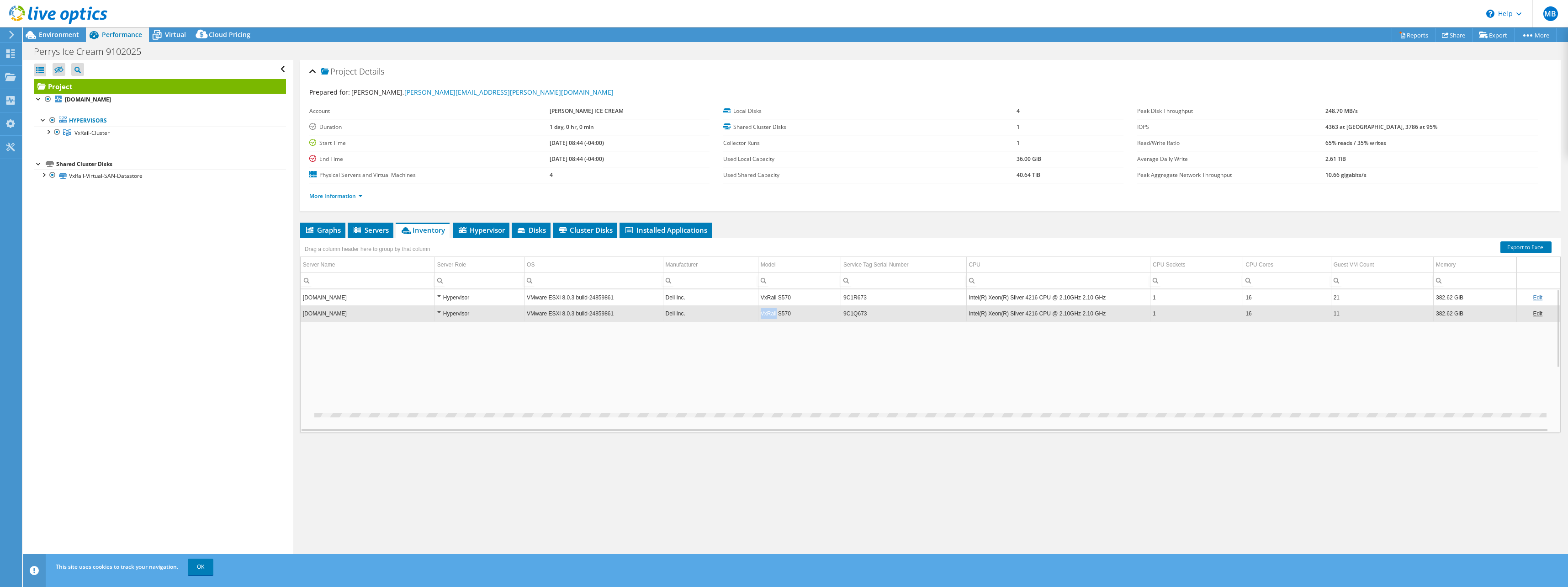
click at [772, 313] on td "VxRail S570" at bounding box center [799, 313] width 83 height 16
